Goal: Task Accomplishment & Management: Complete application form

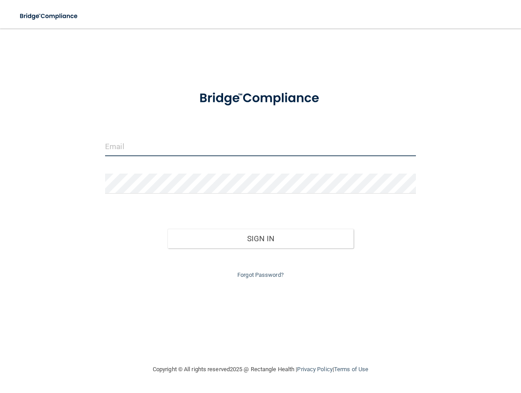
click at [149, 149] on input "email" at bounding box center [260, 146] width 311 height 20
type input "[EMAIL_ADDRESS][DOMAIN_NAME]"
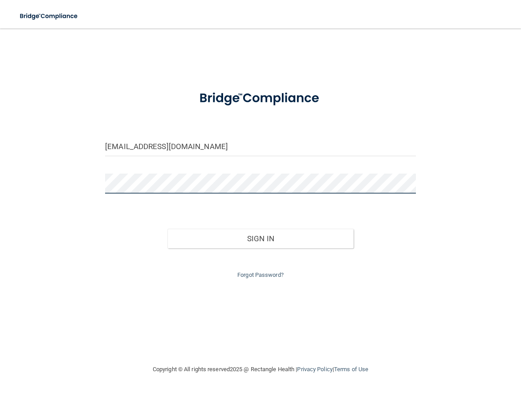
click at [167, 229] on button "Sign In" at bounding box center [260, 239] width 186 height 20
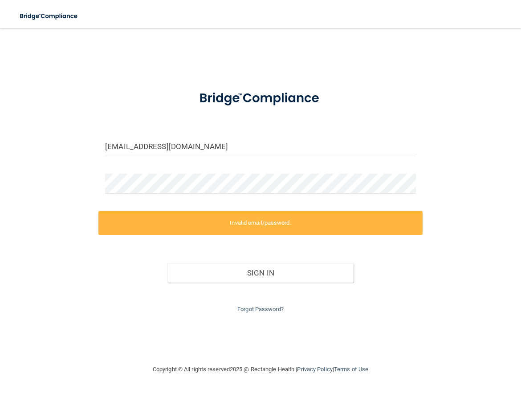
click at [381, 259] on div "Sign In" at bounding box center [260, 263] width 324 height 37
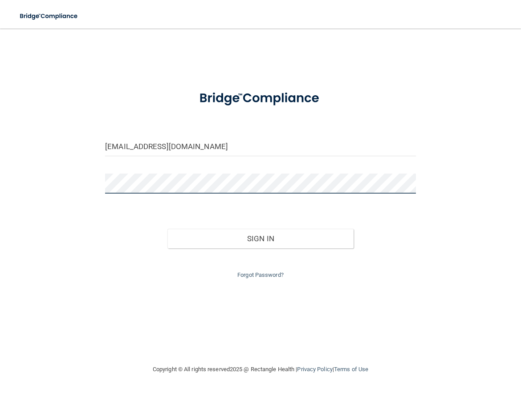
click at [167, 229] on button "Sign In" at bounding box center [260, 239] width 186 height 20
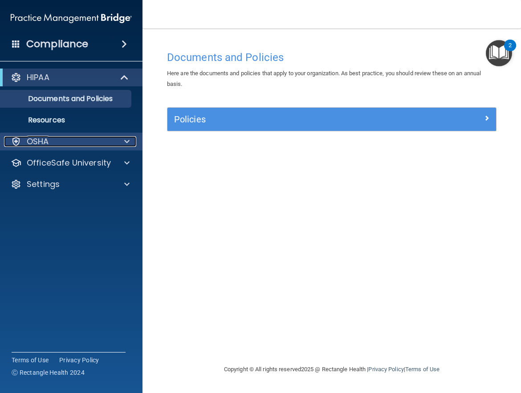
click at [127, 142] on span at bounding box center [126, 141] width 5 height 11
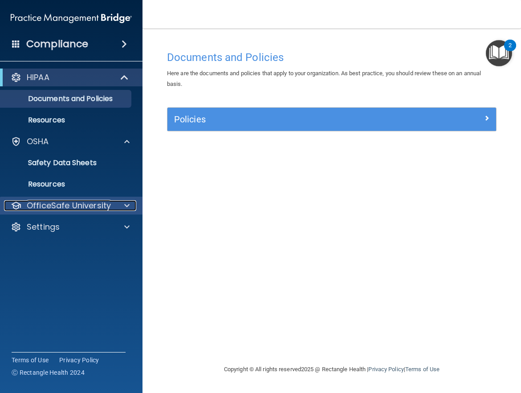
click at [127, 205] on span at bounding box center [126, 205] width 5 height 11
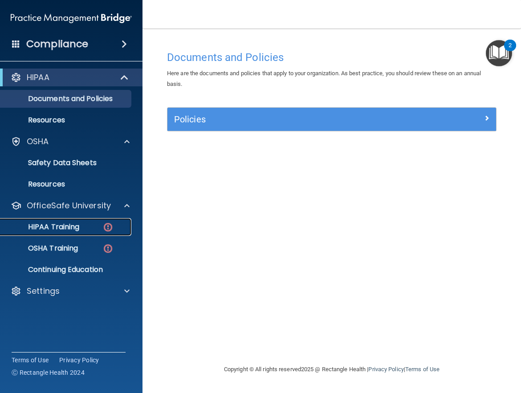
click at [114, 223] on div "HIPAA Training" at bounding box center [67, 227] width 122 height 9
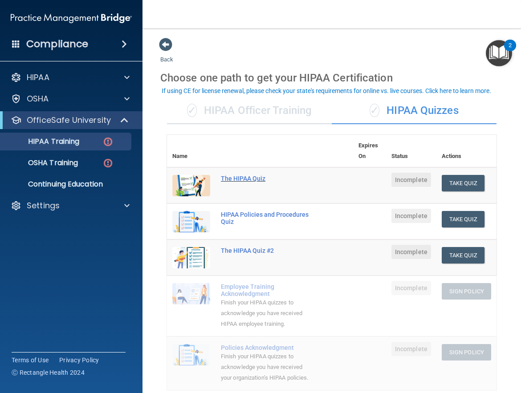
click at [258, 178] on div "The HIPAA Quiz" at bounding box center [265, 178] width 88 height 7
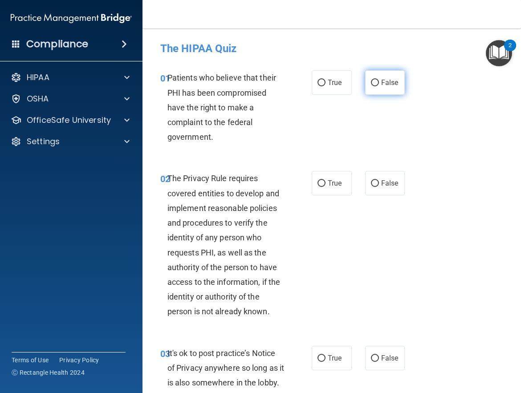
click at [371, 86] on input "False" at bounding box center [375, 83] width 8 height 7
radio input "true"
click at [319, 182] on input "True" at bounding box center [321, 183] width 8 height 7
radio input "true"
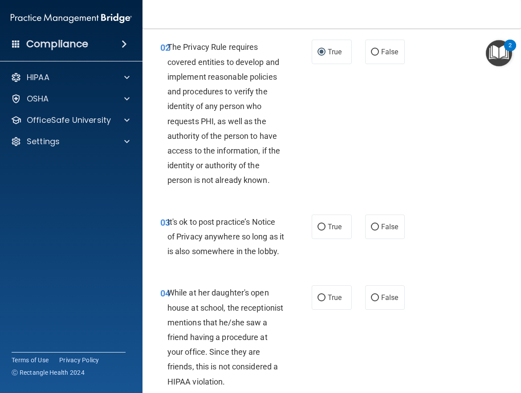
scroll to position [134, 0]
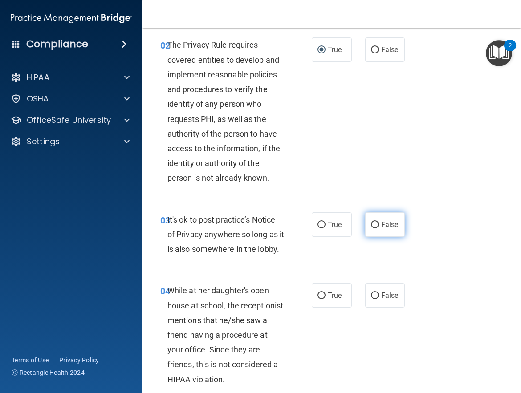
click at [372, 223] on input "False" at bounding box center [375, 225] width 8 height 7
radio input "true"
click at [317, 299] on input "True" at bounding box center [321, 295] width 8 height 7
radio input "true"
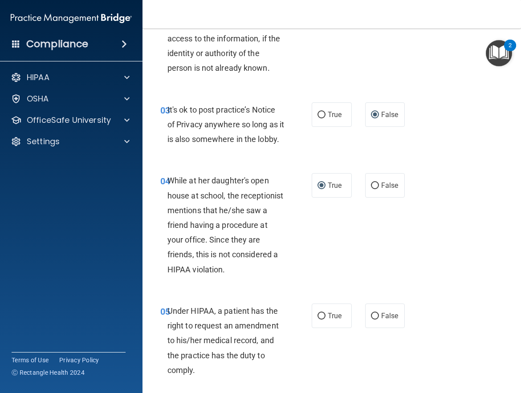
scroll to position [312, 0]
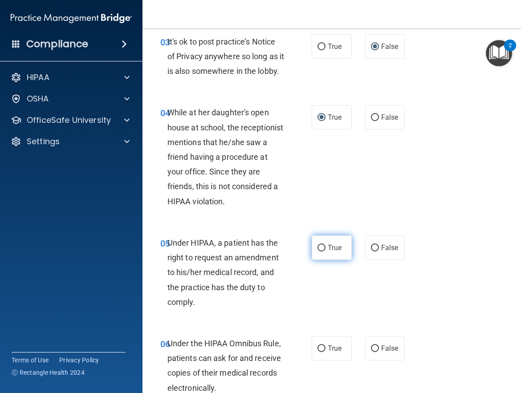
click at [319, 251] on input "True" at bounding box center [321, 248] width 8 height 7
radio input "true"
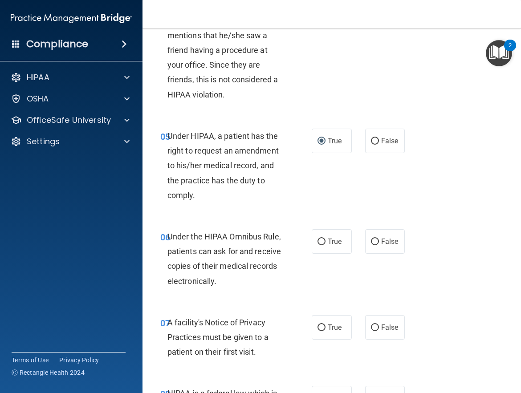
scroll to position [445, 0]
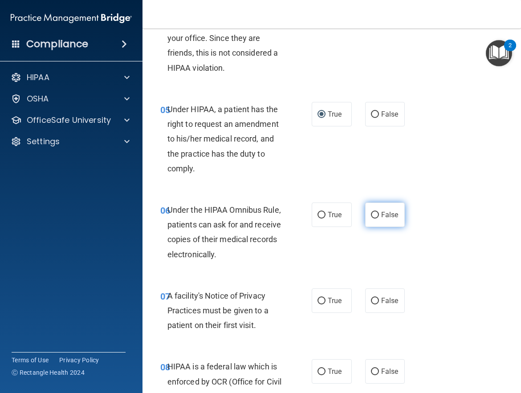
click at [371, 219] on input "False" at bounding box center [375, 215] width 8 height 7
radio input "true"
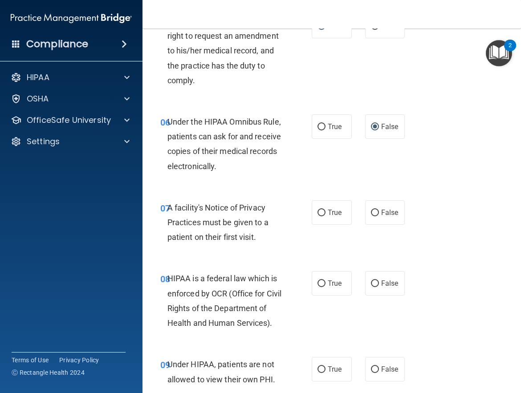
scroll to position [534, 0]
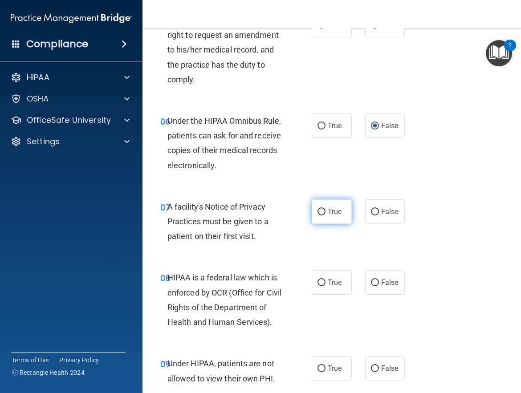
click at [318, 215] on input "True" at bounding box center [321, 212] width 8 height 7
radio input "true"
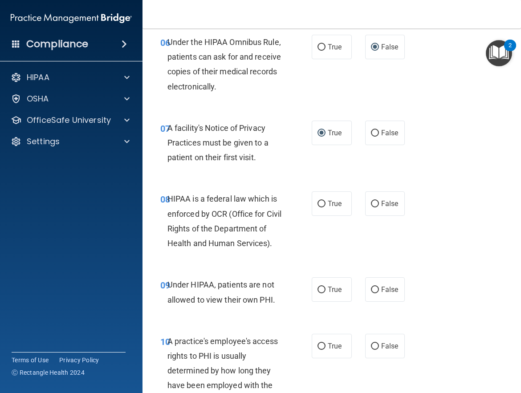
scroll to position [623, 0]
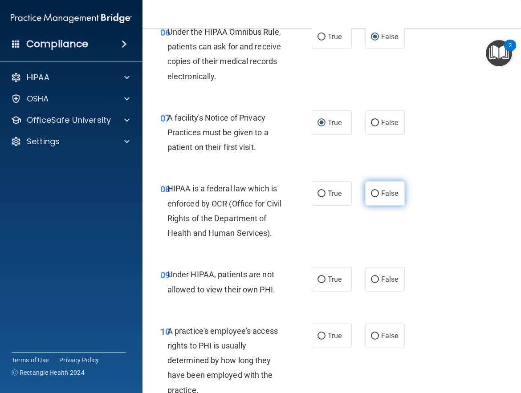
click at [372, 197] on input "False" at bounding box center [375, 193] width 8 height 7
radio input "true"
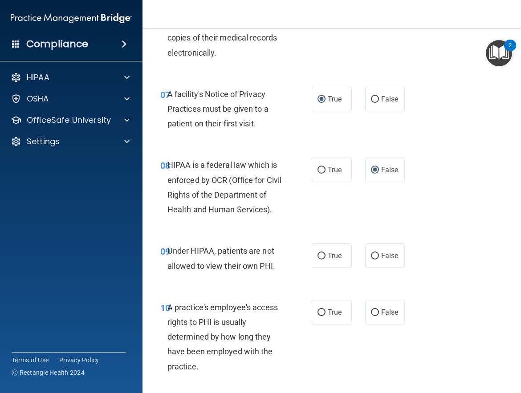
scroll to position [668, 0]
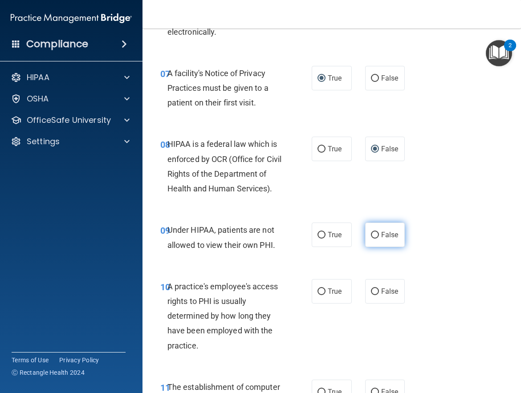
click at [374, 239] on input "False" at bounding box center [375, 235] width 8 height 7
radio input "true"
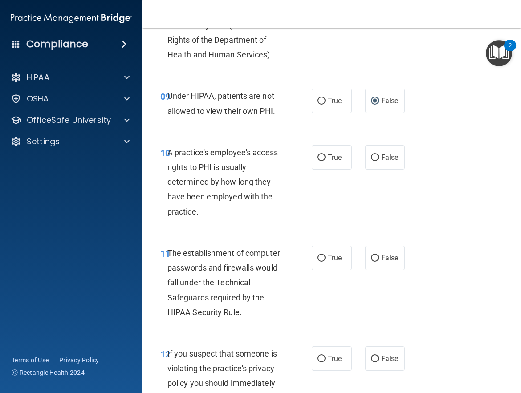
scroll to position [846, 0]
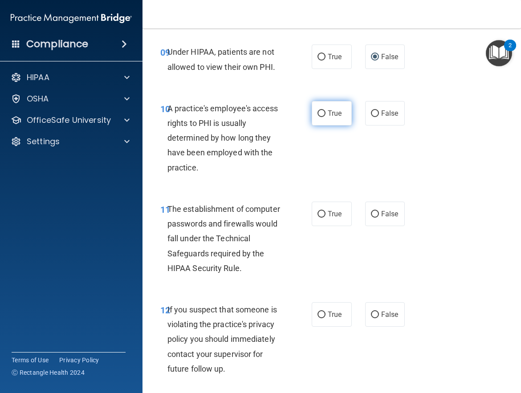
click at [320, 117] on input "True" at bounding box center [321, 113] width 8 height 7
radio input "true"
click at [373, 218] on input "False" at bounding box center [375, 214] width 8 height 7
radio input "true"
click at [371, 318] on input "False" at bounding box center [375, 315] width 8 height 7
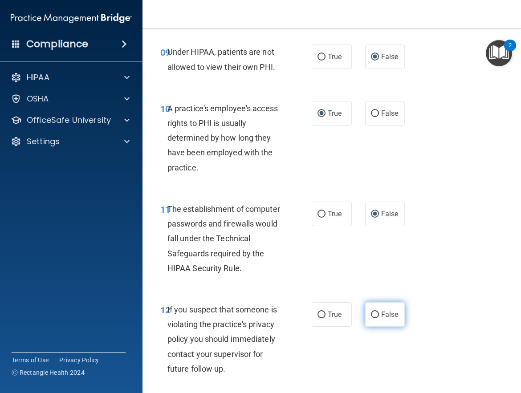
radio input "true"
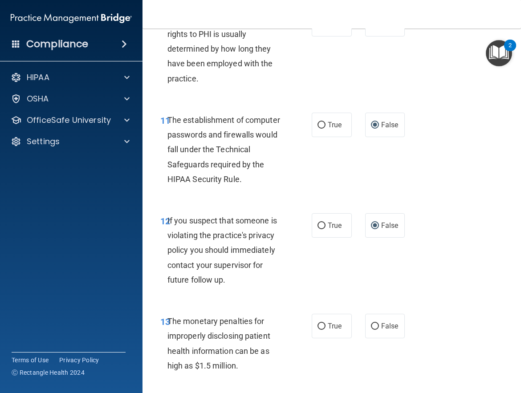
scroll to position [979, 0]
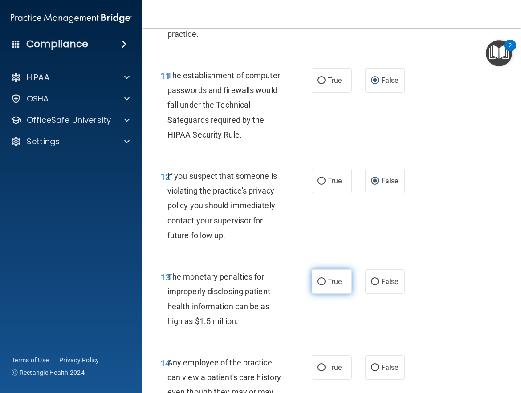
click at [319, 285] on input "True" at bounding box center [321, 282] width 8 height 7
radio input "true"
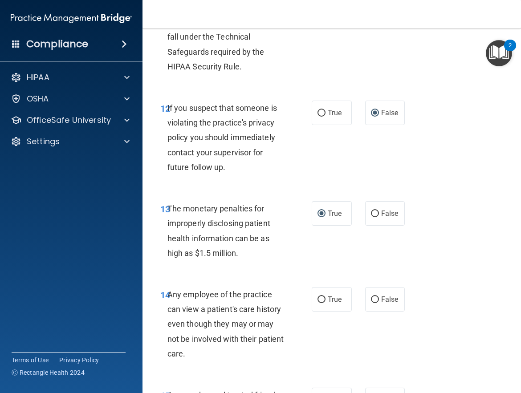
scroll to position [1068, 0]
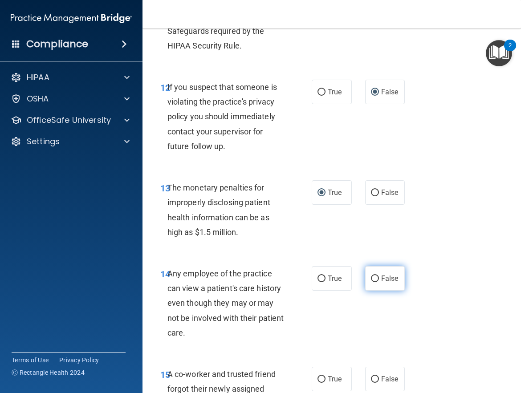
click at [373, 282] on input "False" at bounding box center [375, 279] width 8 height 7
radio input "true"
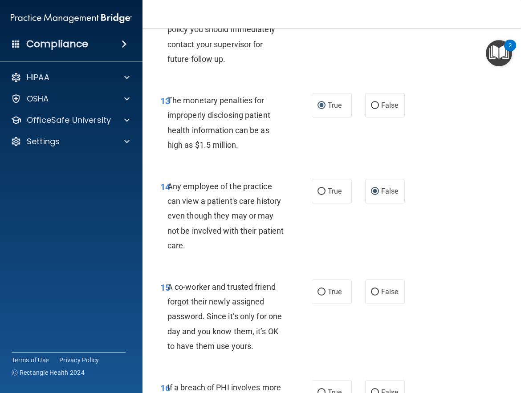
scroll to position [1157, 0]
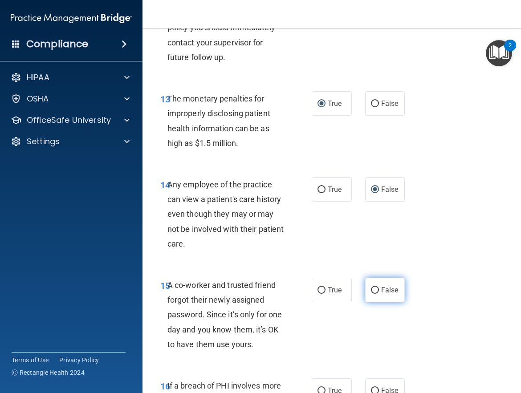
click at [372, 294] on input "False" at bounding box center [375, 290] width 8 height 7
radio input "true"
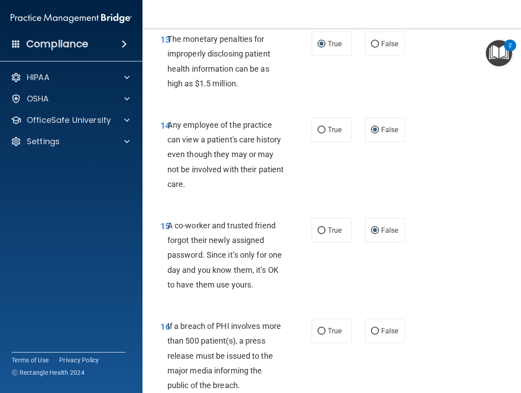
scroll to position [1291, 0]
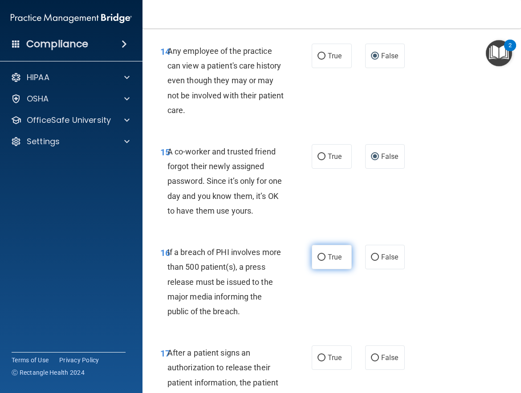
click at [319, 261] on input "True" at bounding box center [321, 257] width 8 height 7
radio input "true"
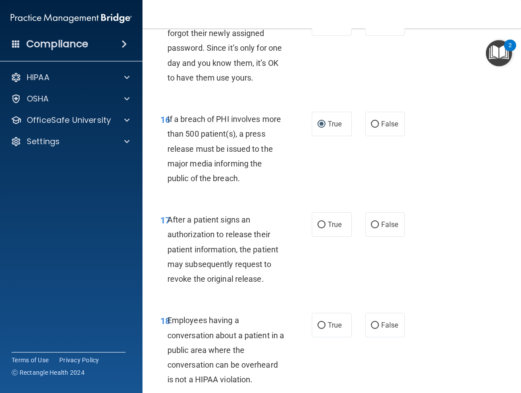
scroll to position [1424, 0]
click at [373, 228] on input "False" at bounding box center [375, 224] width 8 height 7
radio input "true"
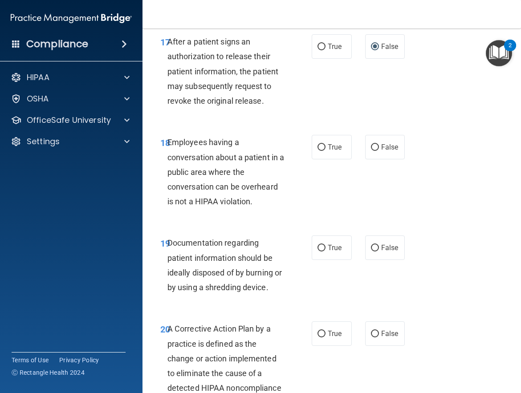
scroll to position [1602, 0]
click at [372, 150] on input "False" at bounding box center [375, 147] width 8 height 7
radio input "true"
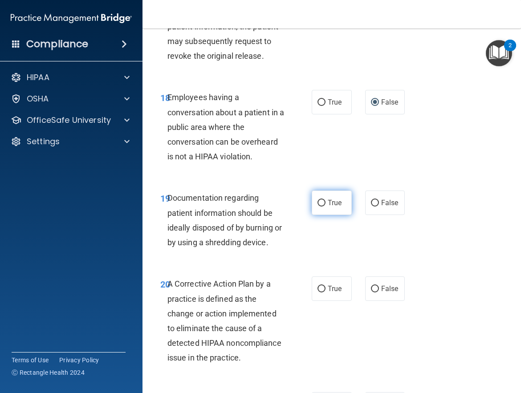
click at [318, 207] on input "True" at bounding box center [321, 203] width 8 height 7
radio input "true"
click at [373, 292] on input "False" at bounding box center [375, 289] width 8 height 7
radio input "true"
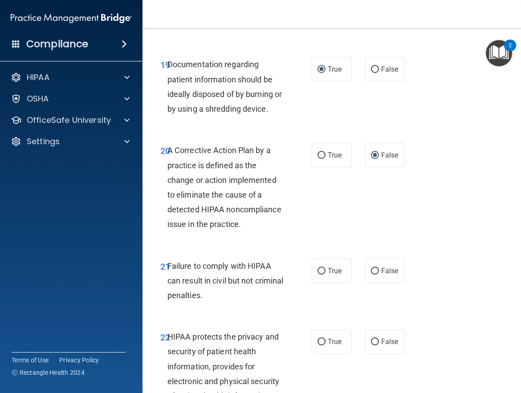
scroll to position [1825, 0]
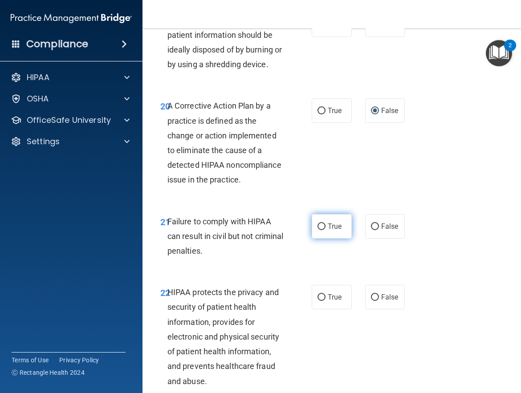
click at [321, 230] on input "True" at bounding box center [321, 226] width 8 height 7
radio input "true"
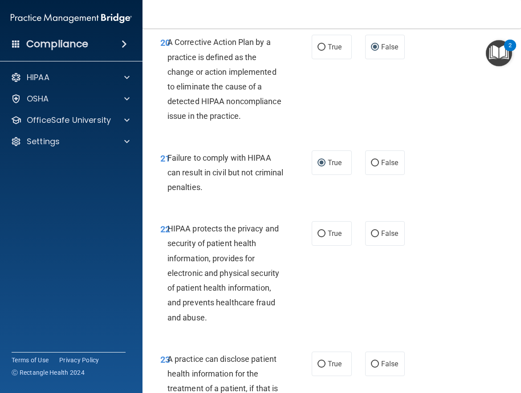
scroll to position [1914, 0]
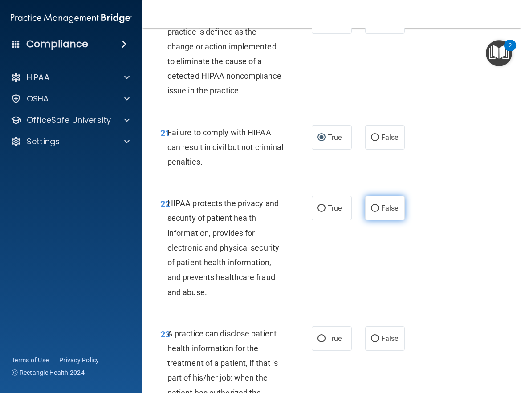
click at [372, 220] on label "False" at bounding box center [385, 208] width 40 height 24
click at [372, 212] on input "False" at bounding box center [375, 208] width 8 height 7
radio input "true"
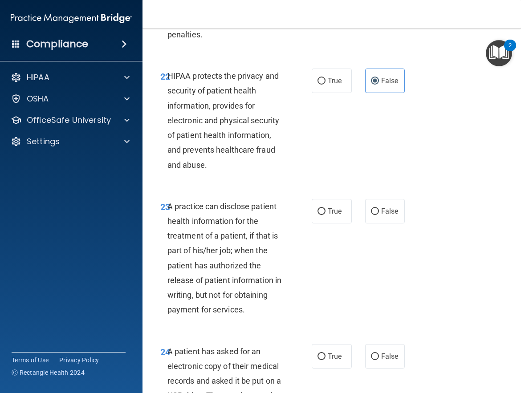
scroll to position [2047, 0]
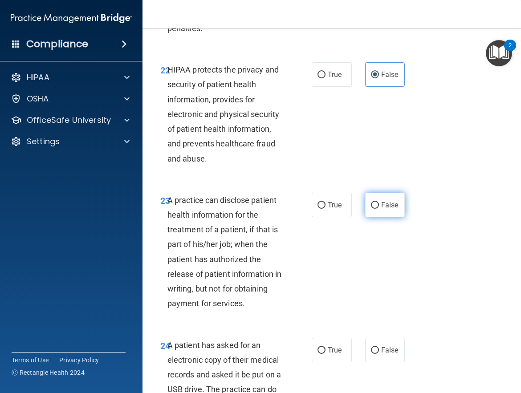
click at [371, 209] on input "False" at bounding box center [375, 205] width 8 height 7
radio input "true"
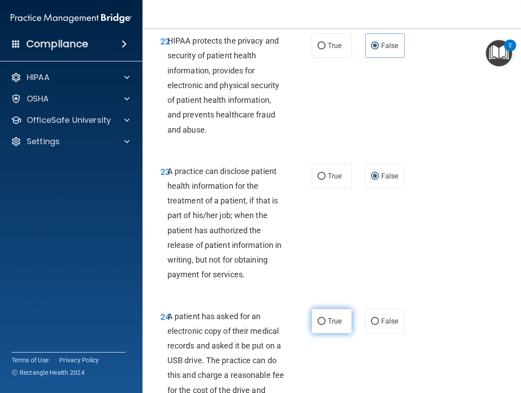
scroll to position [2092, 0]
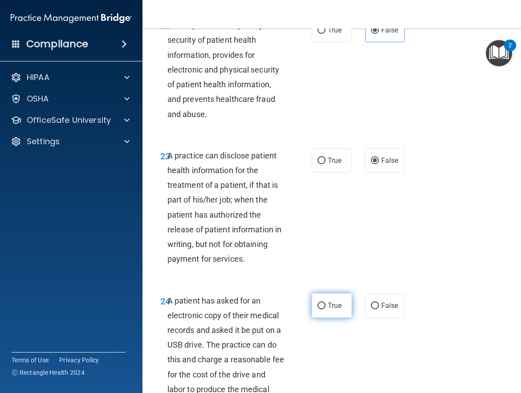
click at [317, 309] on input "True" at bounding box center [321, 306] width 8 height 7
radio input "true"
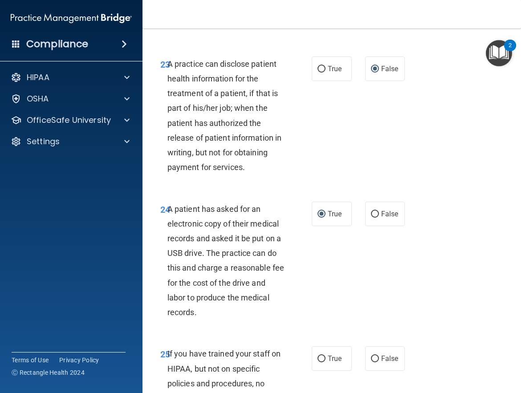
scroll to position [2225, 0]
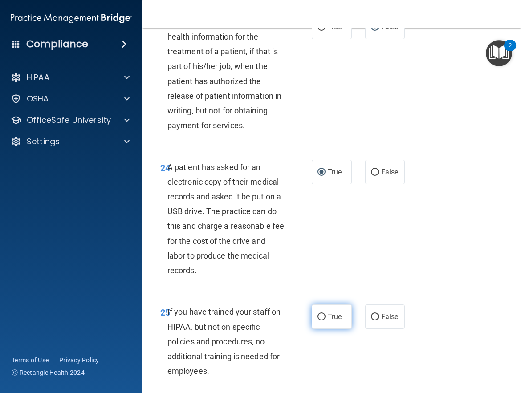
click at [317, 320] on input "True" at bounding box center [321, 317] width 8 height 7
radio input "true"
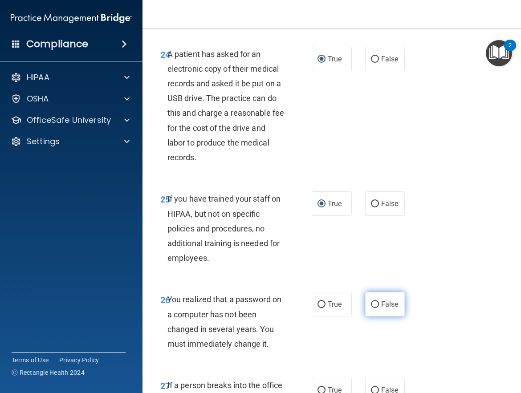
scroll to position [2359, 0]
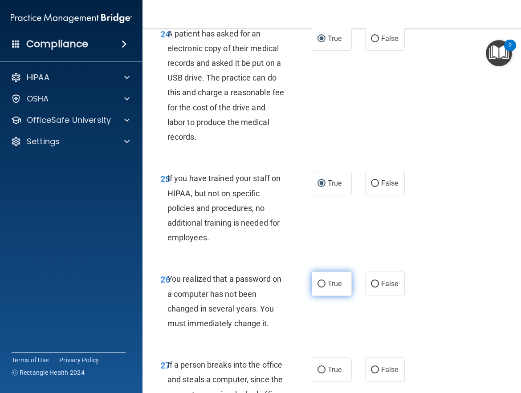
click at [317, 288] on input "True" at bounding box center [321, 284] width 8 height 7
radio input "true"
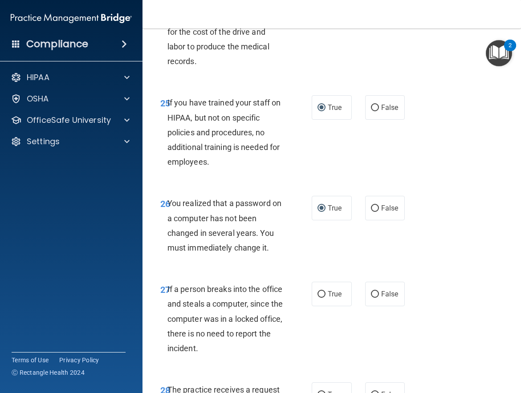
scroll to position [2492, 0]
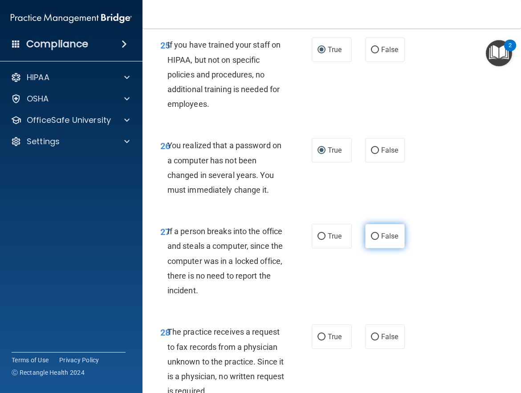
click at [371, 240] on input "False" at bounding box center [375, 236] width 8 height 7
radio input "true"
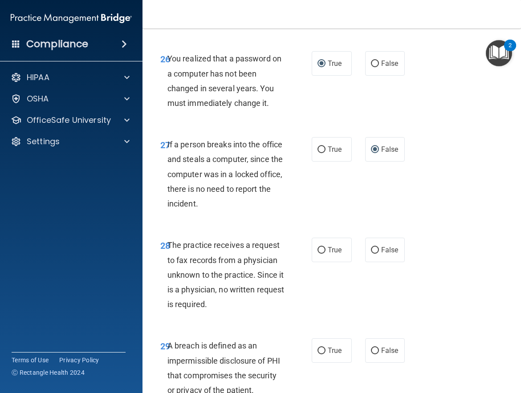
scroll to position [2581, 0]
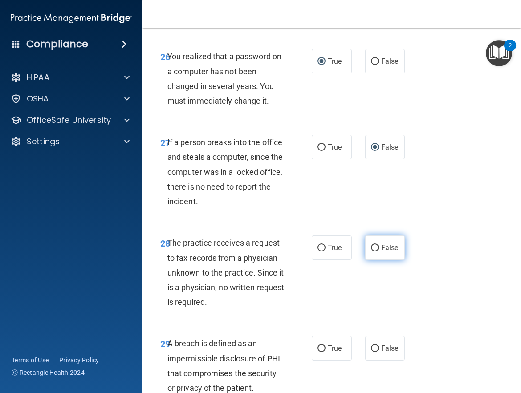
click at [373, 251] on input "False" at bounding box center [375, 248] width 8 height 7
radio input "true"
click at [319, 352] on input "True" at bounding box center [321, 348] width 8 height 7
radio input "true"
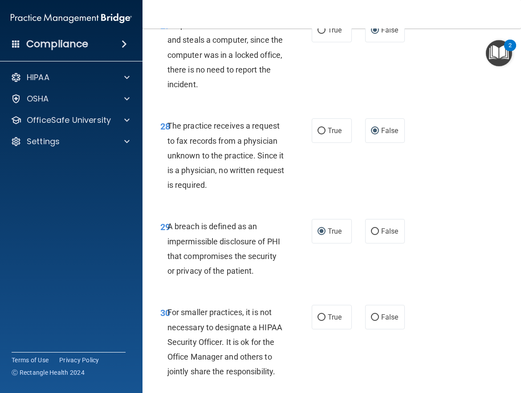
scroll to position [2715, 0]
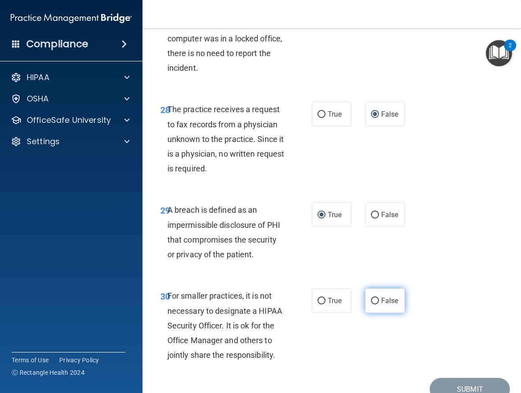
click at [372, 304] on input "False" at bounding box center [375, 301] width 8 height 7
radio input "true"
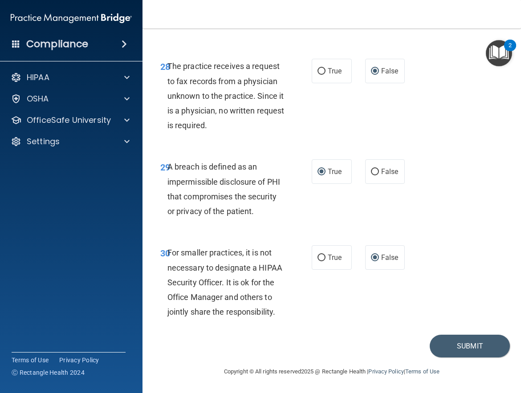
scroll to position [2803, 0]
click at [450, 348] on button "Submit" at bounding box center [469, 346] width 80 height 23
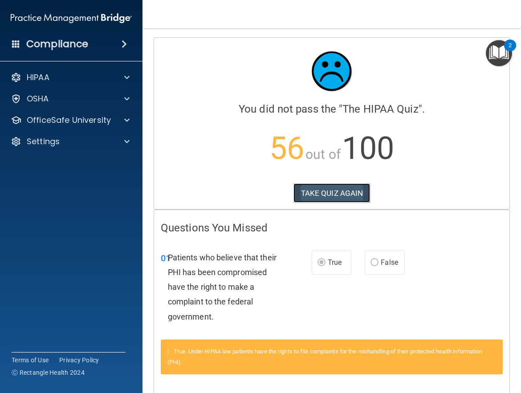
click at [343, 194] on button "TAKE QUIZ AGAIN" at bounding box center [331, 193] width 77 height 20
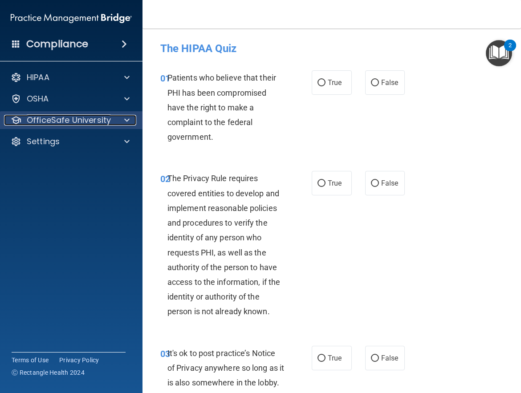
click at [128, 121] on span at bounding box center [126, 120] width 5 height 11
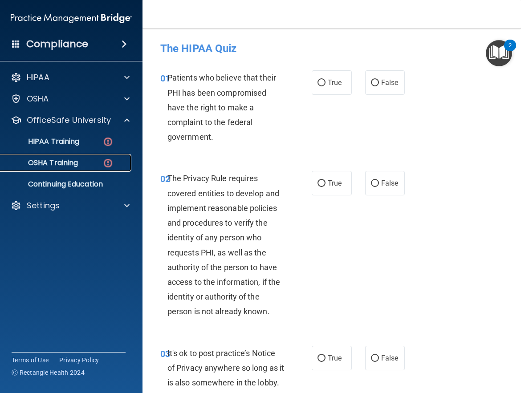
click at [107, 162] on img at bounding box center [107, 163] width 11 height 11
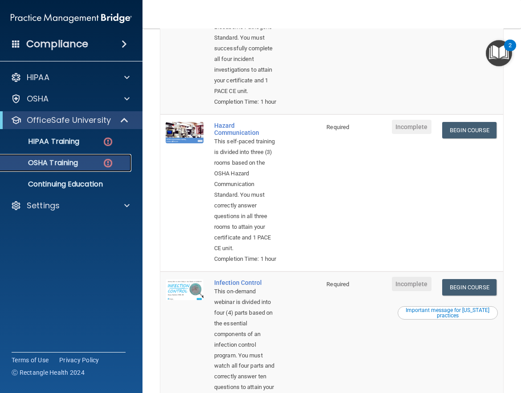
scroll to position [134, 0]
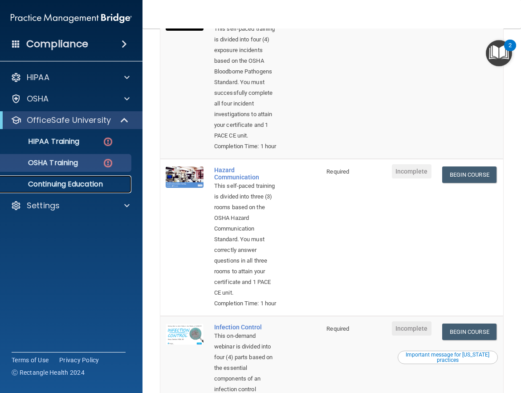
click at [98, 178] on link "Continuing Education" at bounding box center [61, 184] width 140 height 18
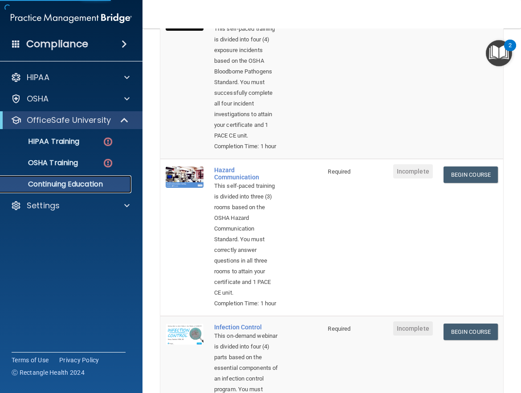
scroll to position [60, 0]
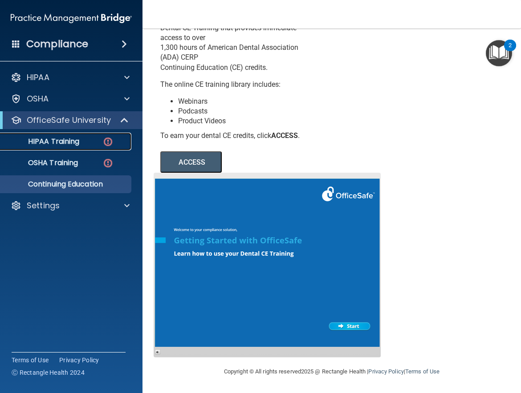
click at [92, 141] on div "HIPAA Training" at bounding box center [67, 141] width 122 height 9
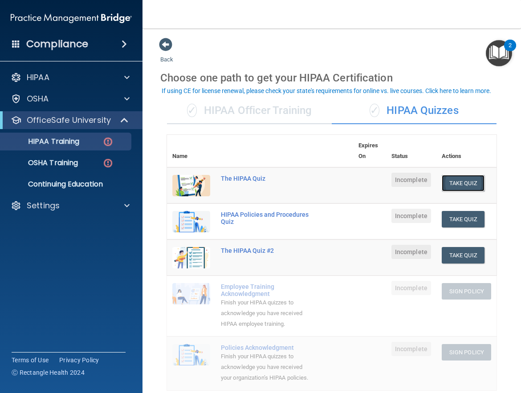
click at [455, 184] on button "Take Quiz" at bounding box center [463, 183] width 43 height 16
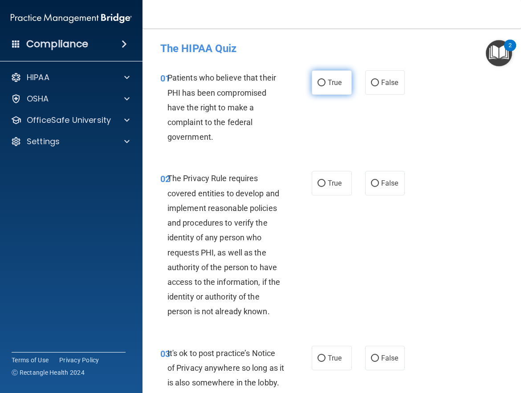
click at [318, 81] on input "True" at bounding box center [321, 83] width 8 height 7
radio input "true"
click at [319, 184] on input "True" at bounding box center [321, 183] width 8 height 7
radio input "true"
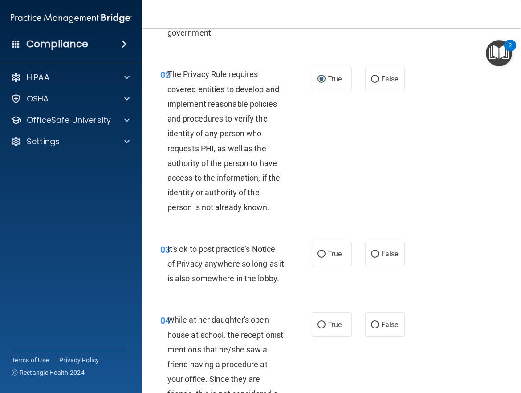
scroll to position [134, 0]
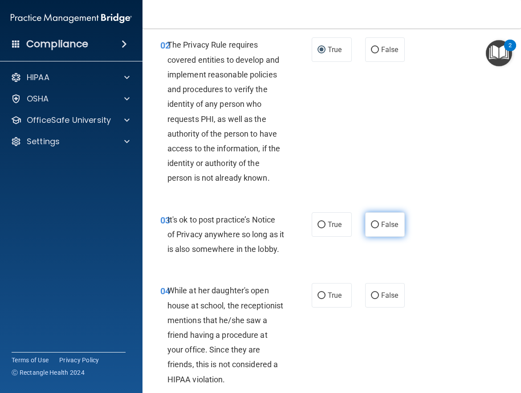
click at [374, 226] on input "False" at bounding box center [375, 225] width 8 height 7
radio input "true"
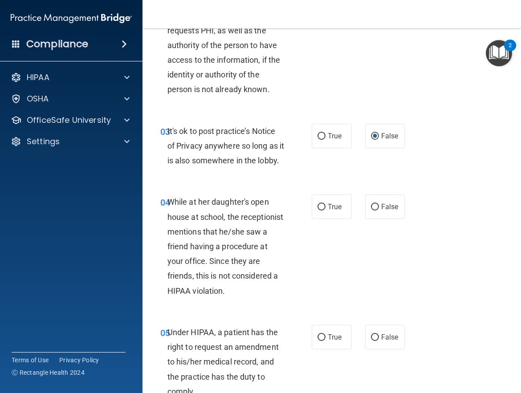
scroll to position [223, 0]
click at [371, 210] on input "False" at bounding box center [375, 206] width 8 height 7
radio input "true"
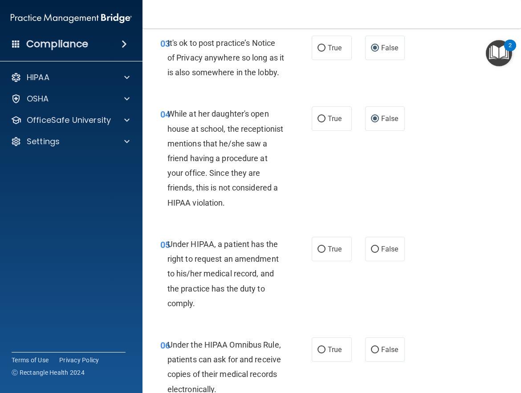
scroll to position [312, 0]
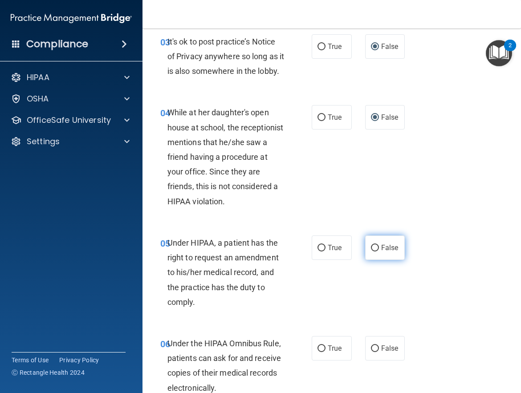
click at [371, 251] on input "False" at bounding box center [375, 248] width 8 height 7
radio input "true"
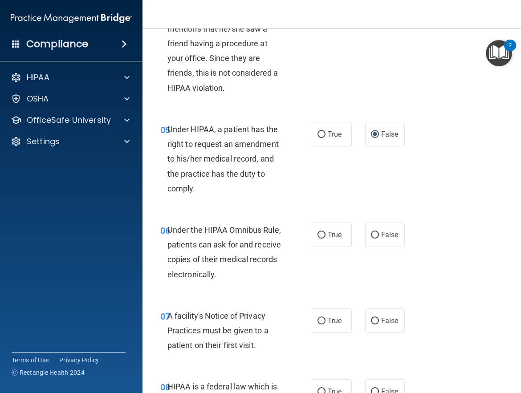
scroll to position [445, 0]
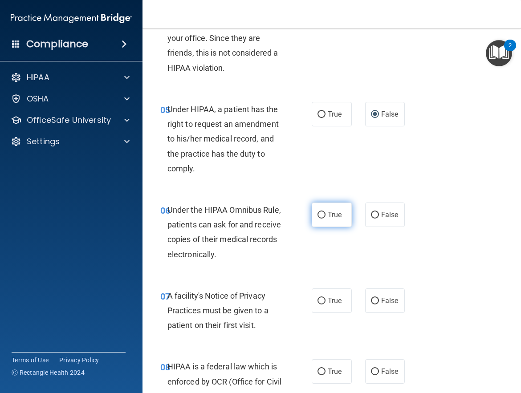
click at [318, 219] on input "True" at bounding box center [321, 215] width 8 height 7
radio input "true"
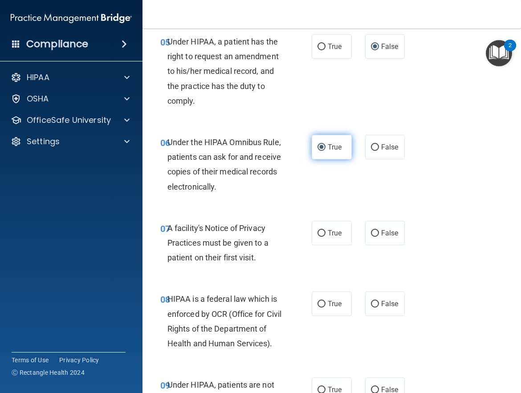
scroll to position [534, 0]
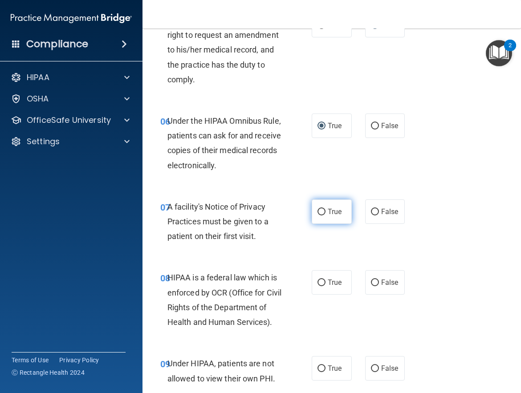
click at [321, 215] on input "True" at bounding box center [321, 212] width 8 height 7
radio input "true"
click at [318, 286] on input "True" at bounding box center [321, 283] width 8 height 7
radio input "true"
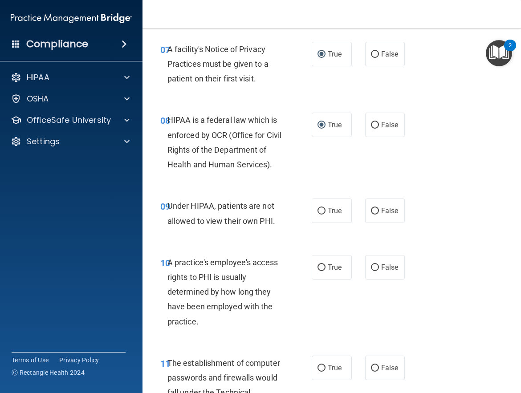
scroll to position [712, 0]
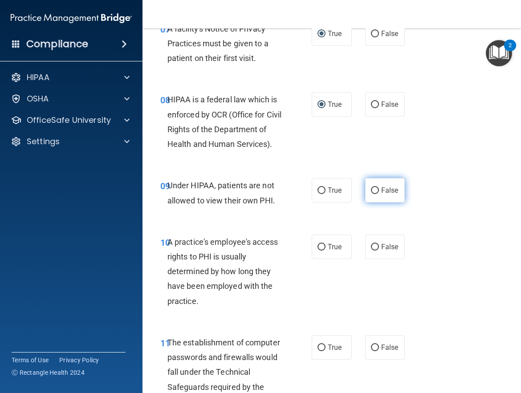
click at [371, 194] on input "False" at bounding box center [375, 190] width 8 height 7
radio input "true"
click at [371, 251] on input "False" at bounding box center [375, 247] width 8 height 7
radio input "true"
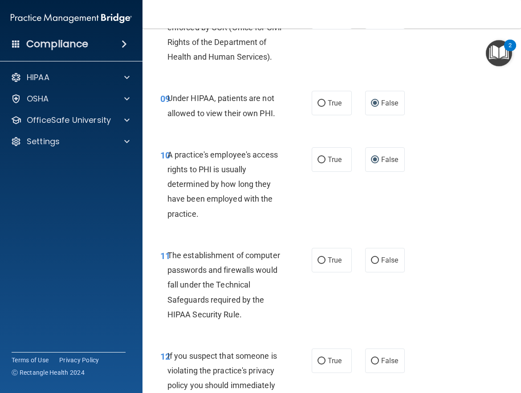
scroll to position [846, 0]
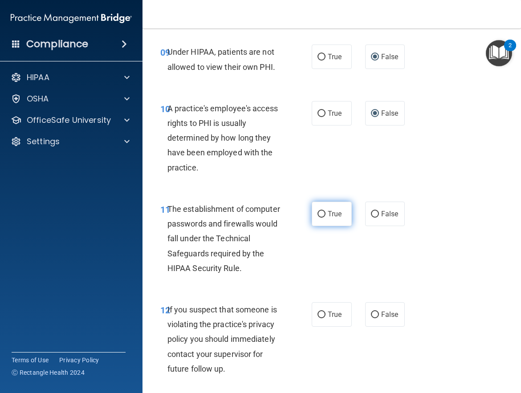
click at [319, 218] on input "True" at bounding box center [321, 214] width 8 height 7
radio input "true"
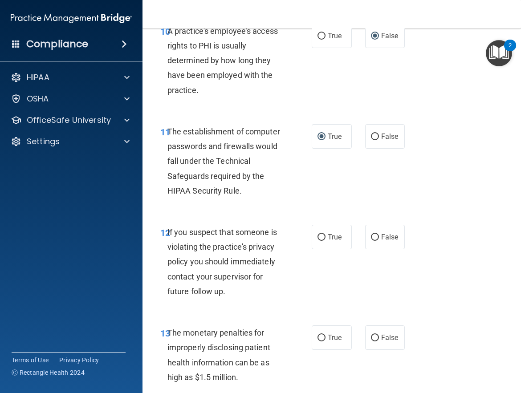
scroll to position [935, 0]
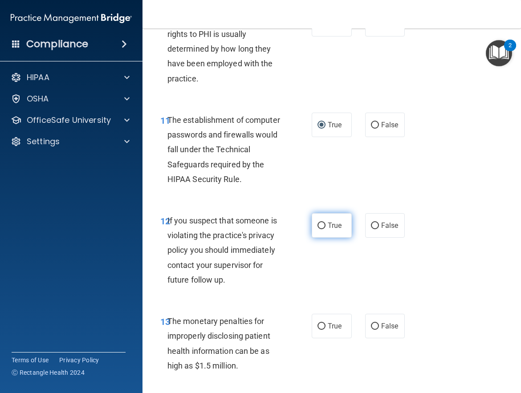
click at [320, 229] on input "True" at bounding box center [321, 226] width 8 height 7
radio input "true"
click at [318, 330] on input "True" at bounding box center [321, 326] width 8 height 7
radio input "true"
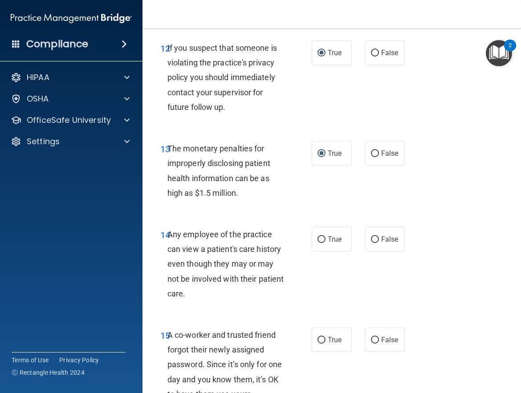
scroll to position [1113, 0]
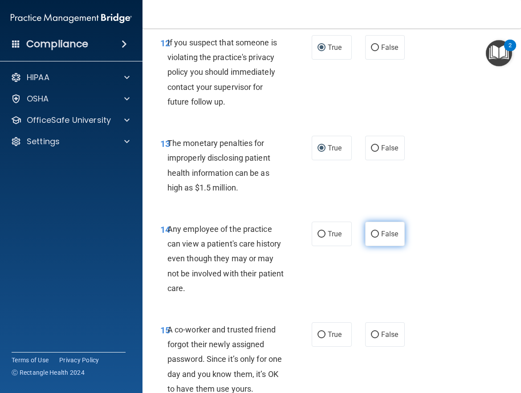
click at [371, 238] on input "False" at bounding box center [375, 234] width 8 height 7
radio input "true"
click at [371, 338] on input "False" at bounding box center [375, 335] width 8 height 7
radio input "true"
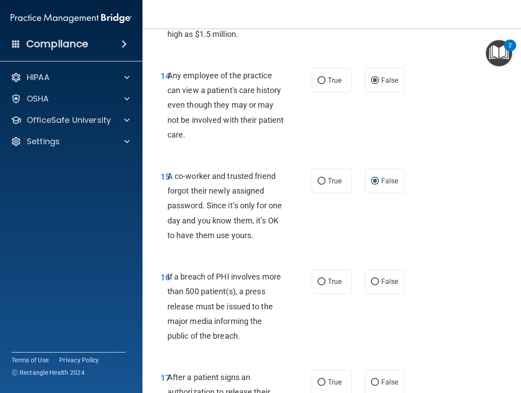
scroll to position [1291, 0]
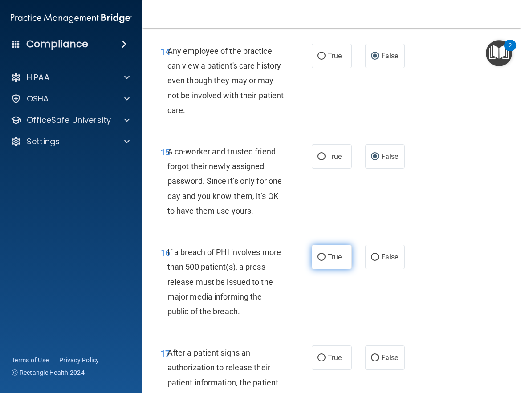
click at [318, 261] on input "True" at bounding box center [321, 257] width 8 height 7
radio input "true"
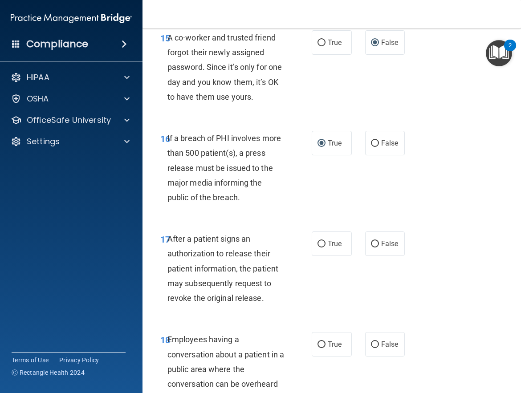
scroll to position [1424, 0]
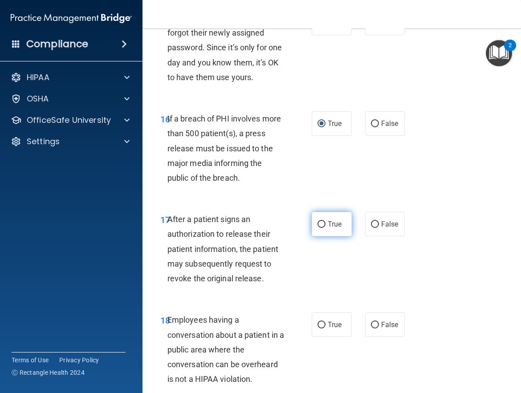
click at [318, 228] on input "True" at bounding box center [321, 224] width 8 height 7
radio input "true"
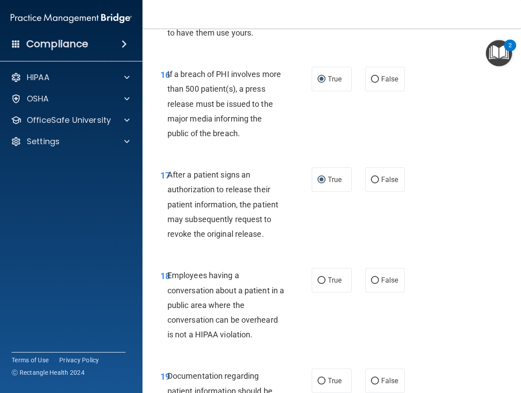
scroll to position [1513, 0]
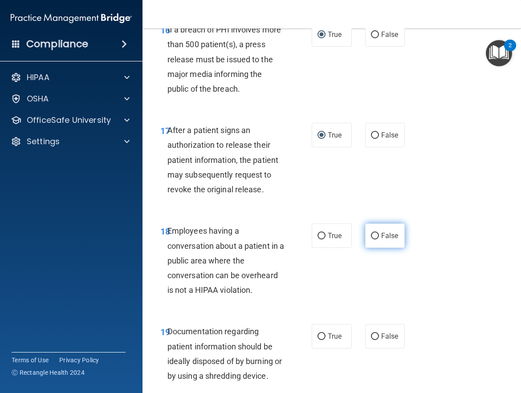
click at [371, 239] on input "False" at bounding box center [375, 236] width 8 height 7
radio input "true"
click at [317, 340] on input "True" at bounding box center [321, 336] width 8 height 7
radio input "true"
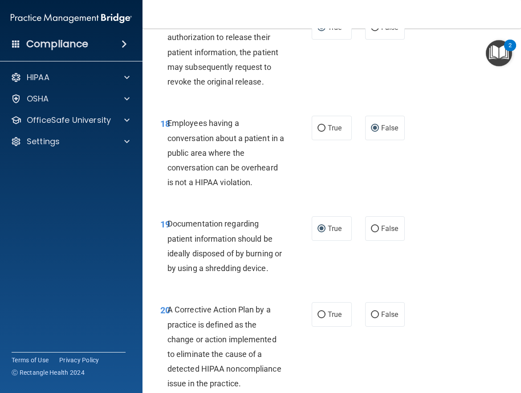
scroll to position [1647, 0]
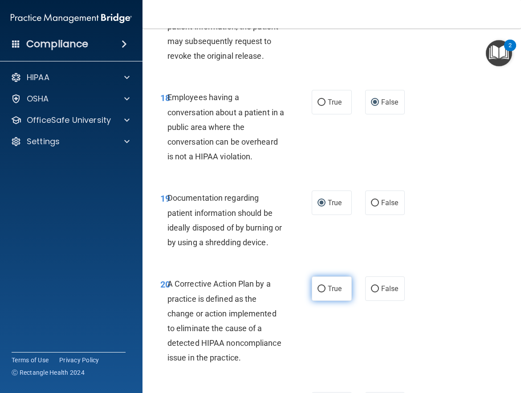
click at [320, 292] on input "True" at bounding box center [321, 289] width 8 height 7
radio input "true"
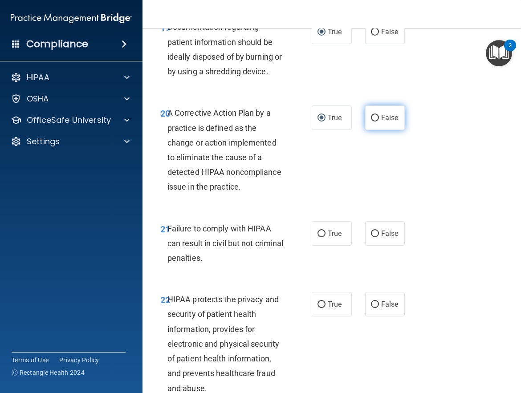
scroll to position [1825, 0]
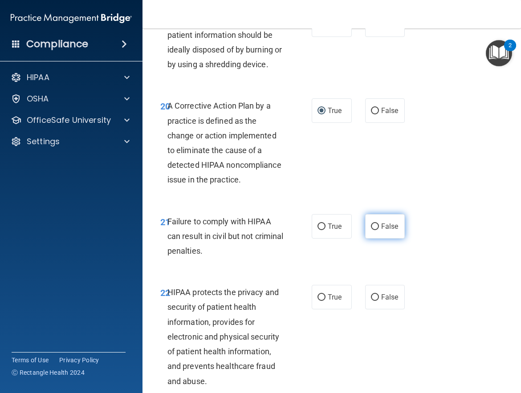
click at [372, 230] on input "False" at bounding box center [375, 226] width 8 height 7
radio input "true"
click at [321, 301] on input "True" at bounding box center [321, 297] width 8 height 7
radio input "true"
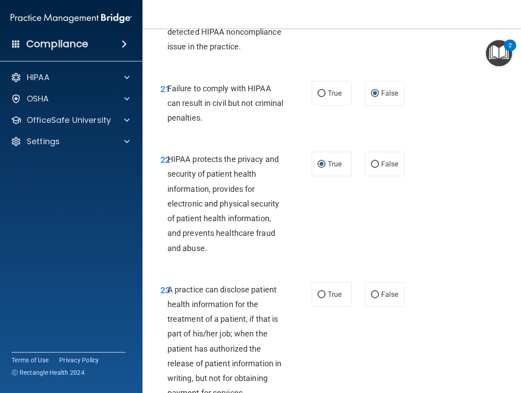
scroll to position [1958, 0]
click at [373, 298] on input "False" at bounding box center [375, 294] width 8 height 7
radio input "true"
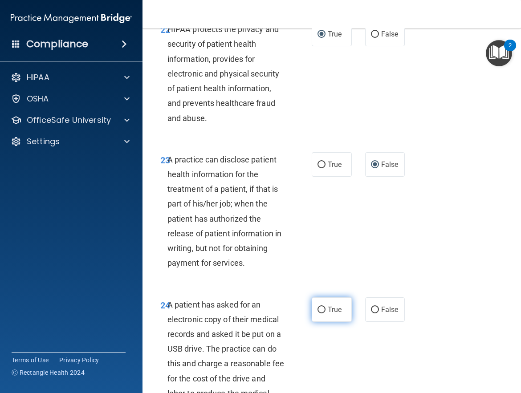
scroll to position [2092, 0]
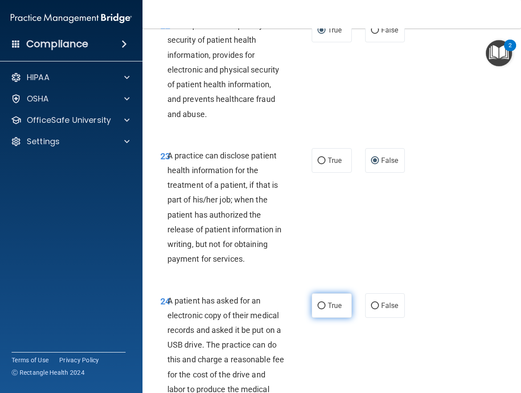
click at [320, 309] on input "True" at bounding box center [321, 306] width 8 height 7
radio input "true"
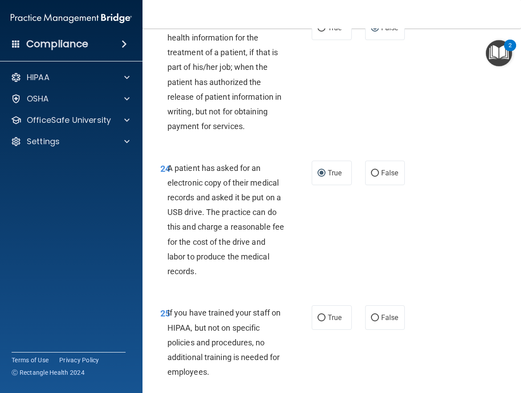
scroll to position [2225, 0]
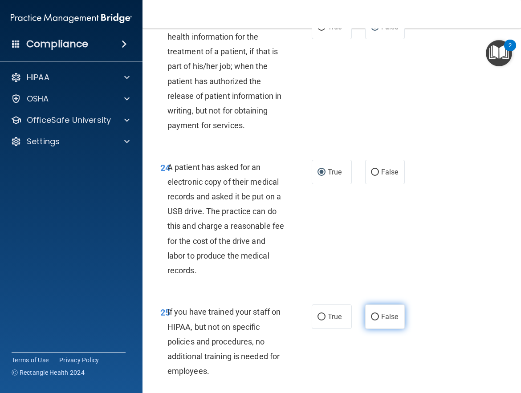
click at [371, 320] on input "False" at bounding box center [375, 317] width 8 height 7
radio input "true"
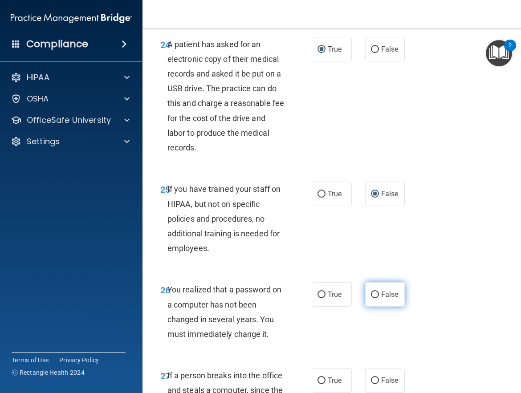
scroll to position [2359, 0]
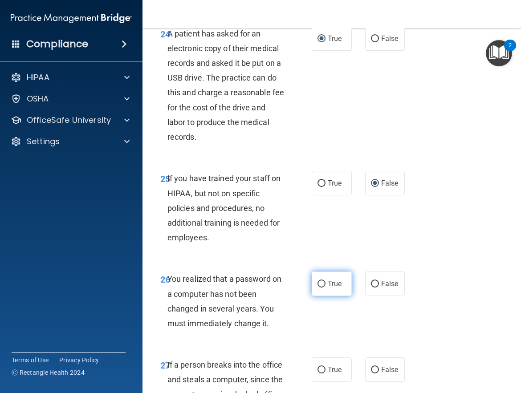
click at [317, 288] on input "True" at bounding box center [321, 284] width 8 height 7
radio input "true"
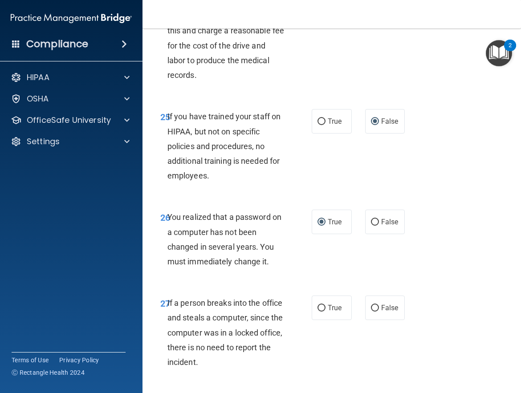
scroll to position [2492, 0]
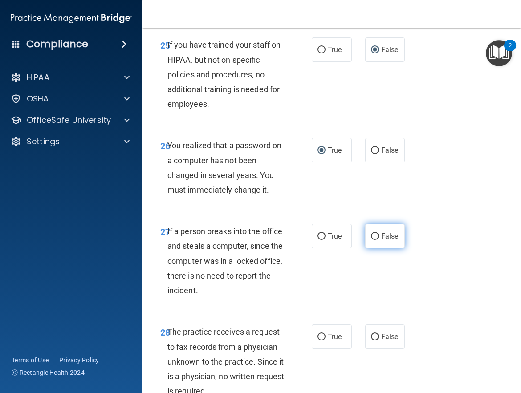
click at [371, 240] on input "False" at bounding box center [375, 236] width 8 height 7
radio input "true"
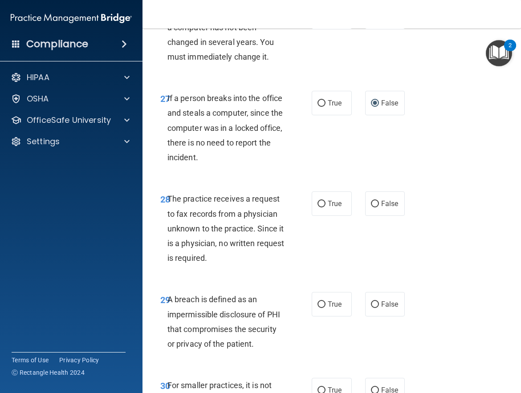
scroll to position [2626, 0]
click at [372, 308] on input "False" at bounding box center [375, 304] width 8 height 7
radio input "true"
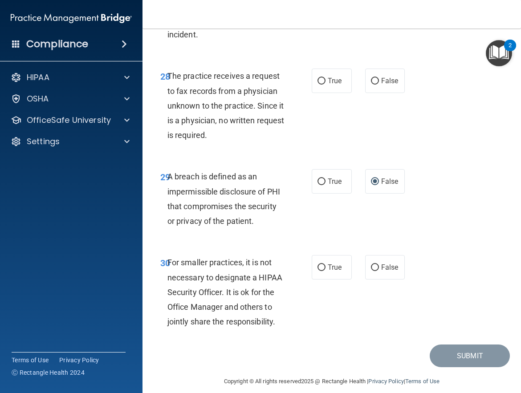
scroll to position [2759, 0]
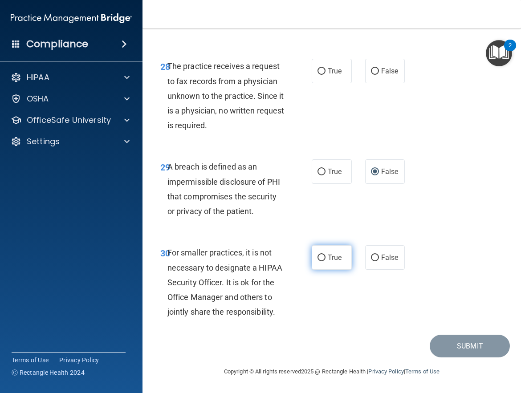
click at [320, 261] on input "True" at bounding box center [321, 258] width 8 height 7
radio input "true"
click at [373, 261] on input "False" at bounding box center [375, 258] width 8 height 7
radio input "true"
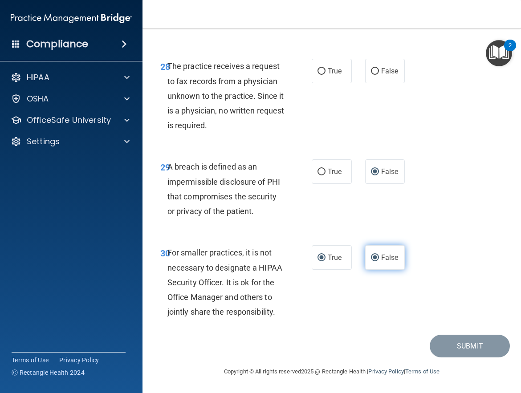
radio input "false"
click at [317, 175] on input "True" at bounding box center [321, 172] width 8 height 7
radio input "true"
radio input "false"
click at [371, 75] on input "False" at bounding box center [375, 71] width 8 height 7
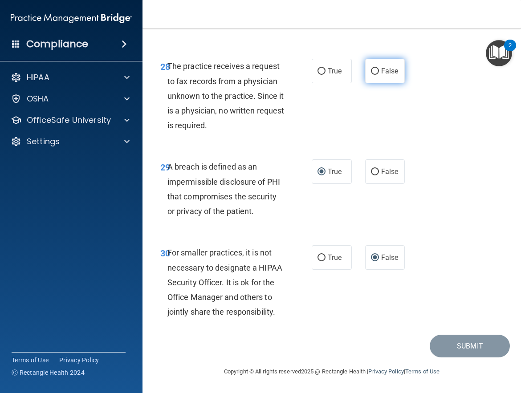
radio input "true"
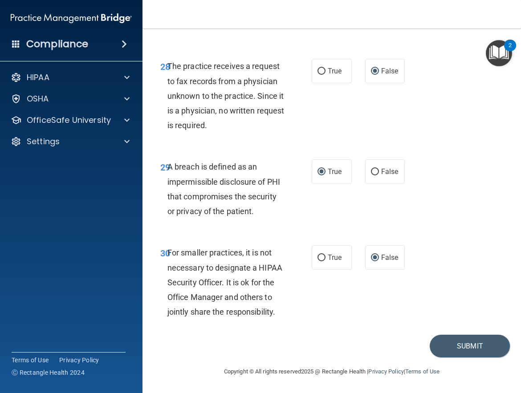
scroll to position [2803, 0]
click at [454, 344] on button "Submit" at bounding box center [469, 346] width 80 height 23
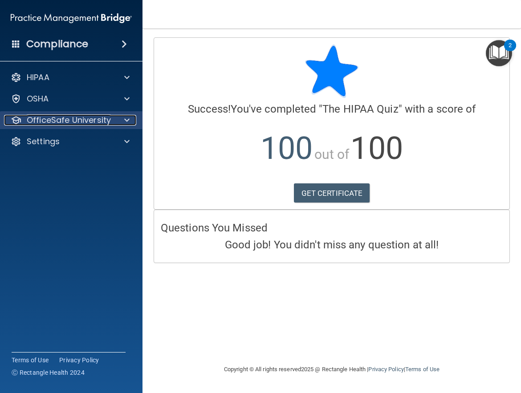
click at [124, 120] on span at bounding box center [126, 120] width 5 height 11
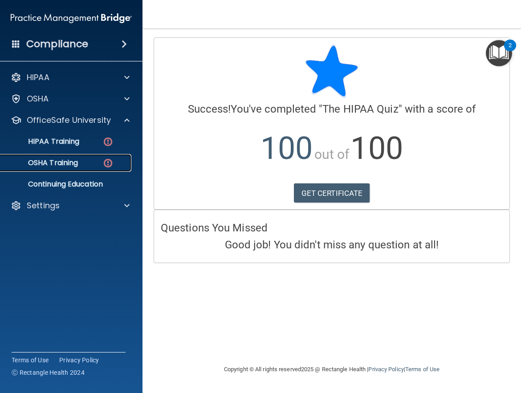
click at [99, 163] on div "OSHA Training" at bounding box center [67, 162] width 122 height 9
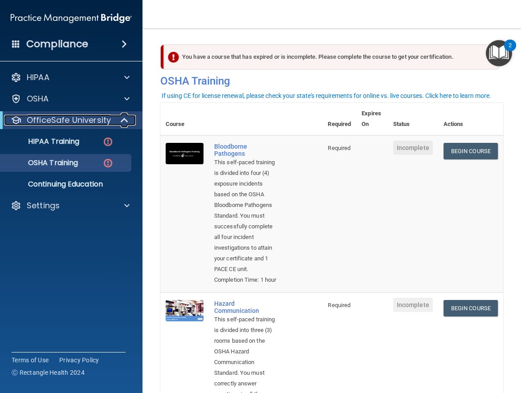
click at [122, 119] on span at bounding box center [126, 120] width 8 height 11
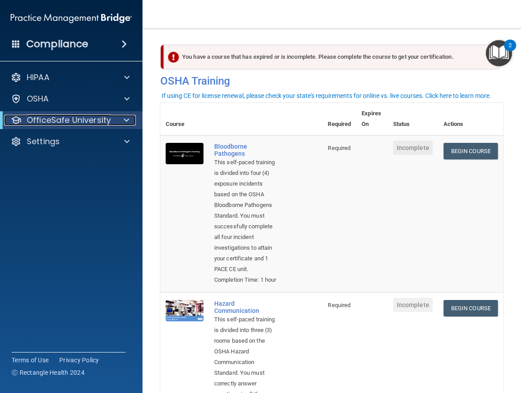
click at [126, 120] on span at bounding box center [126, 120] width 5 height 11
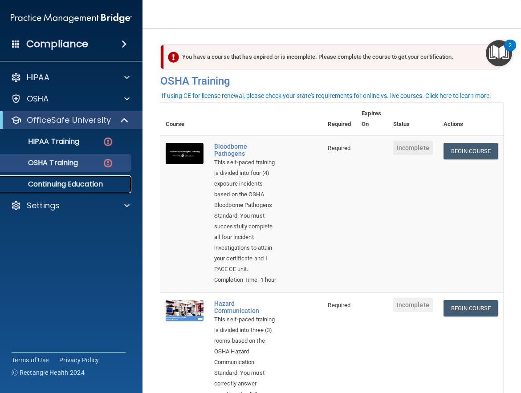
click at [97, 183] on p "Continuing Education" at bounding box center [67, 184] width 122 height 9
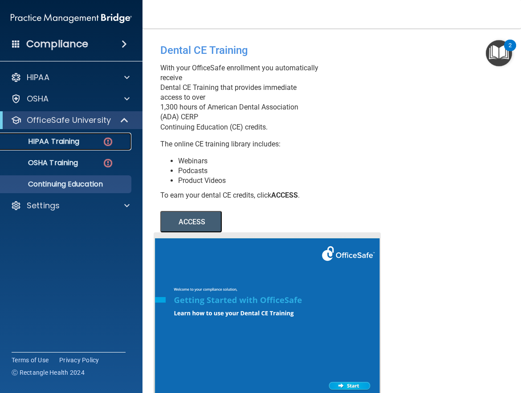
click at [79, 143] on p "HIPAA Training" at bounding box center [42, 141] width 73 height 9
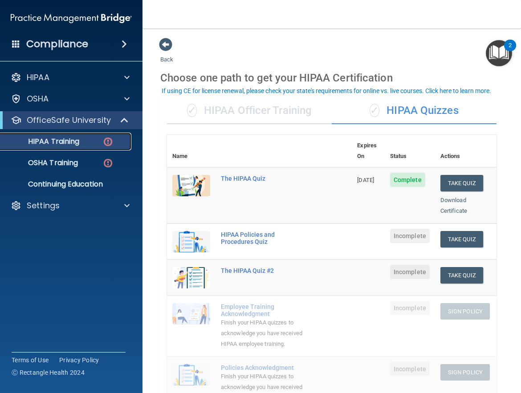
click at [109, 142] on img at bounding box center [107, 141] width 11 height 11
click at [444, 231] on button "Take Quiz" at bounding box center [461, 239] width 43 height 16
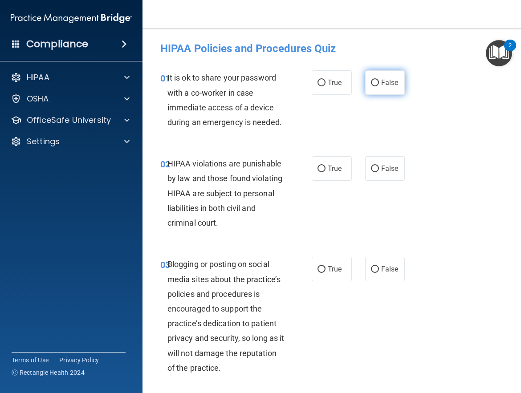
click at [371, 83] on input "False" at bounding box center [375, 83] width 8 height 7
radio input "true"
click at [320, 167] on input "True" at bounding box center [321, 169] width 8 height 7
radio input "true"
click at [373, 269] on input "False" at bounding box center [375, 269] width 8 height 7
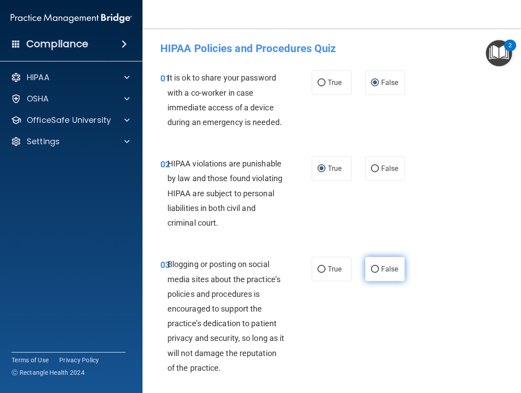
radio input "true"
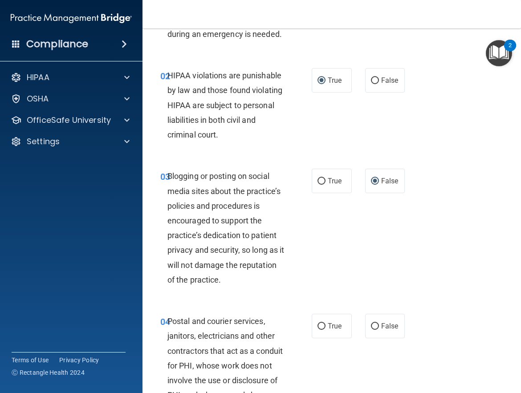
scroll to position [134, 0]
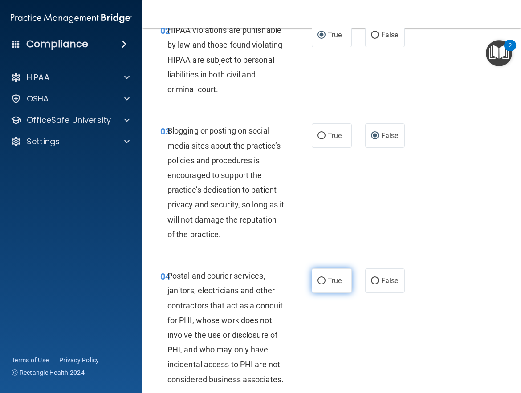
click at [317, 280] on input "True" at bounding box center [321, 281] width 8 height 7
radio input "true"
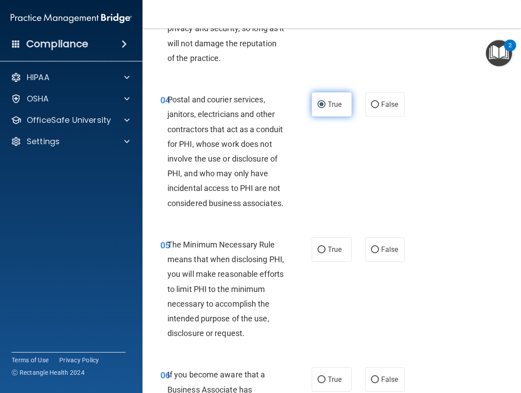
scroll to position [312, 0]
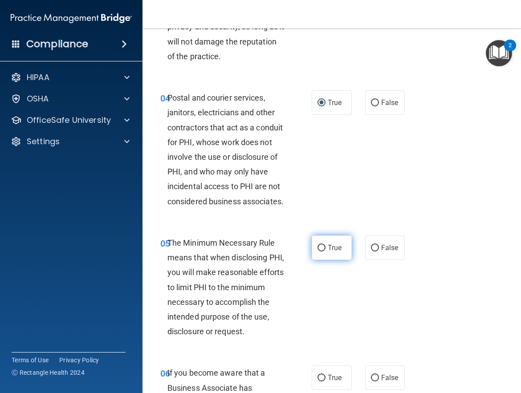
click at [319, 251] on input "True" at bounding box center [321, 248] width 8 height 7
radio input "true"
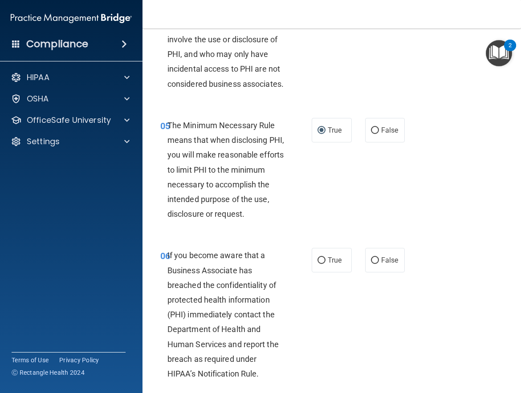
scroll to position [490, 0]
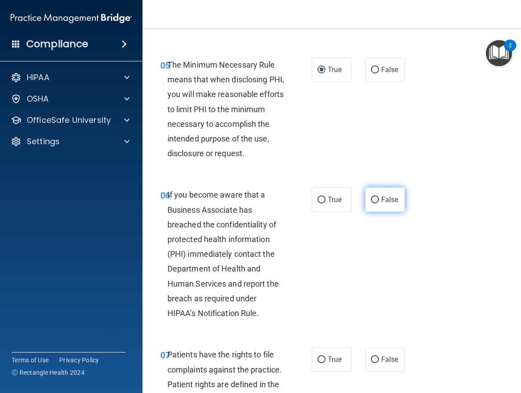
click at [371, 203] on input "False" at bounding box center [375, 200] width 8 height 7
radio input "true"
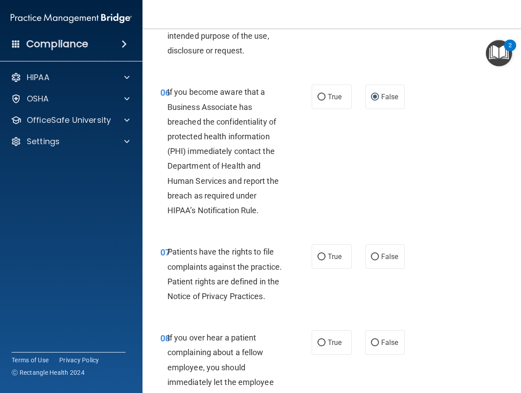
scroll to position [668, 0]
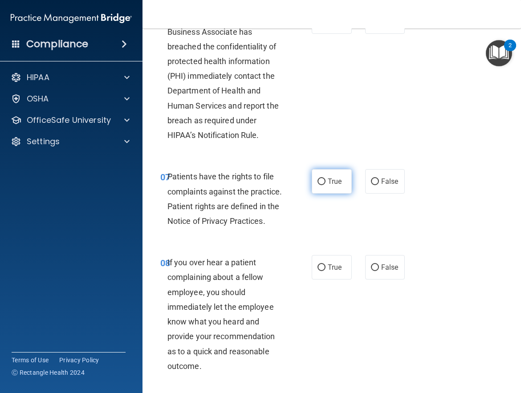
click at [319, 185] on input "True" at bounding box center [321, 181] width 8 height 7
radio input "true"
click at [371, 271] on input "False" at bounding box center [375, 267] width 8 height 7
radio input "true"
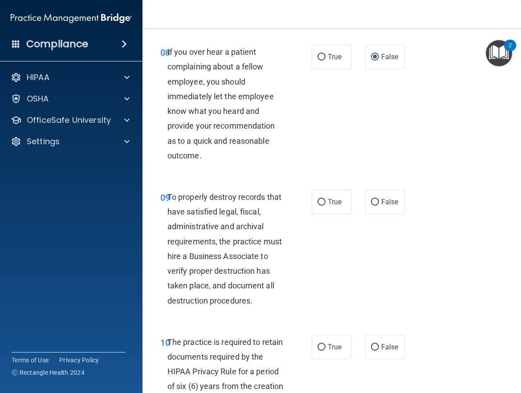
scroll to position [890, 0]
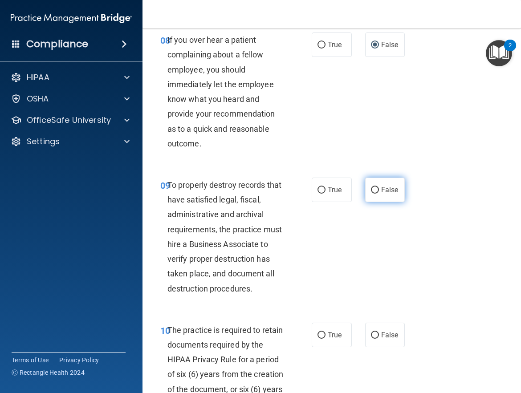
click at [371, 194] on input "False" at bounding box center [375, 190] width 8 height 7
radio input "true"
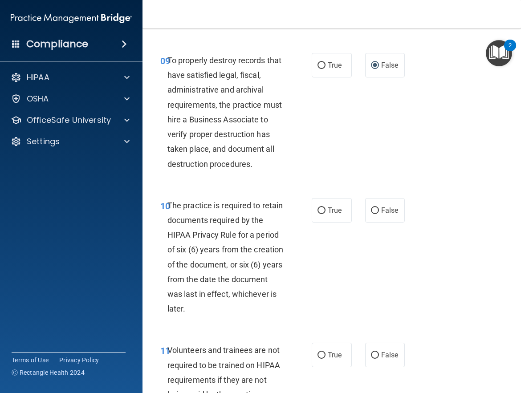
scroll to position [1024, 0]
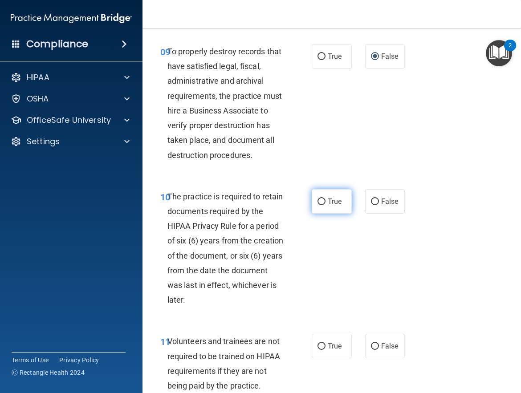
click at [318, 205] on input "True" at bounding box center [321, 202] width 8 height 7
radio input "true"
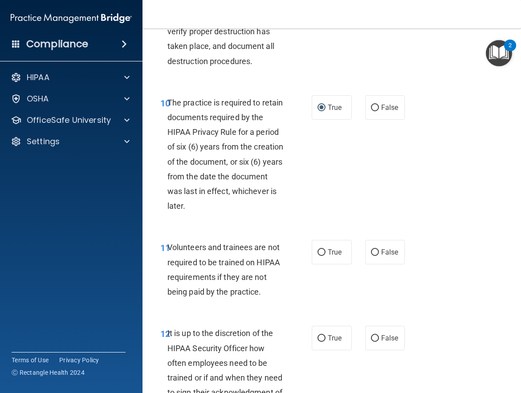
scroll to position [1157, 0]
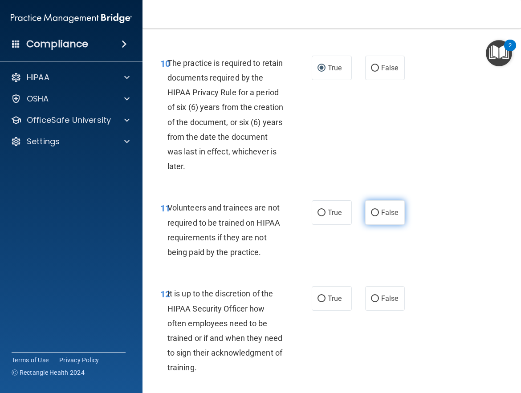
click at [373, 216] on input "False" at bounding box center [375, 213] width 8 height 7
radio input "true"
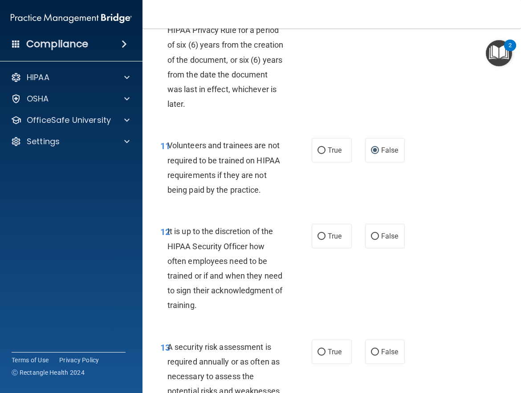
scroll to position [1246, 0]
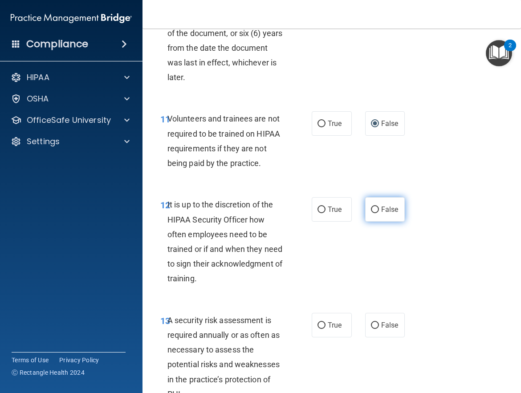
click at [371, 213] on input "False" at bounding box center [375, 210] width 8 height 7
radio input "true"
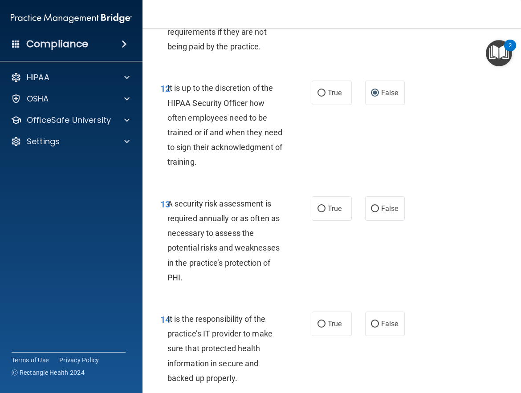
scroll to position [1380, 0]
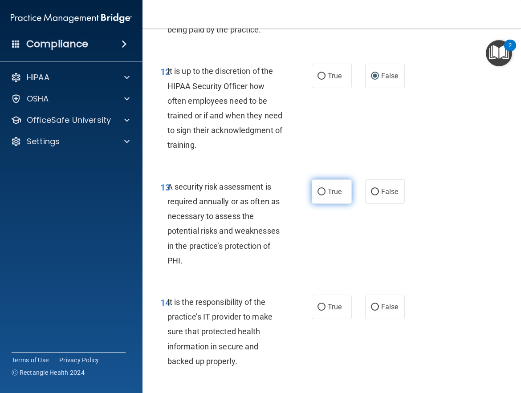
click at [317, 195] on input "True" at bounding box center [321, 192] width 8 height 7
radio input "true"
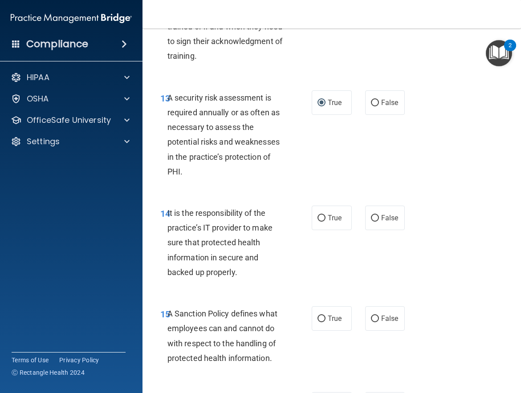
scroll to position [1513, 0]
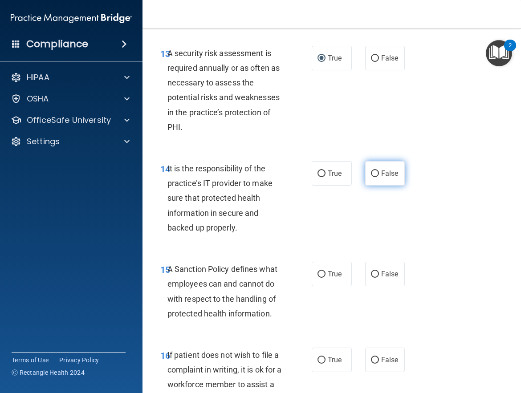
click at [371, 177] on input "False" at bounding box center [375, 173] width 8 height 7
radio input "true"
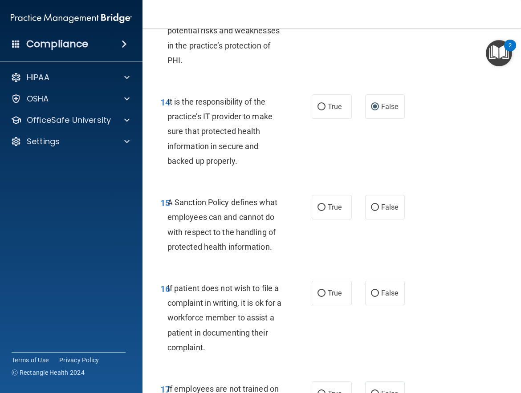
scroll to position [1602, 0]
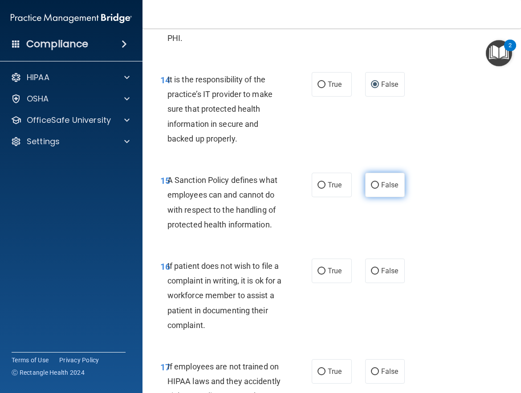
click at [373, 189] on input "False" at bounding box center [375, 185] width 8 height 7
radio input "true"
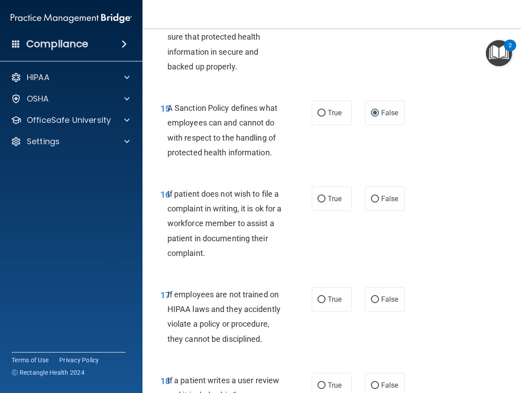
scroll to position [1691, 0]
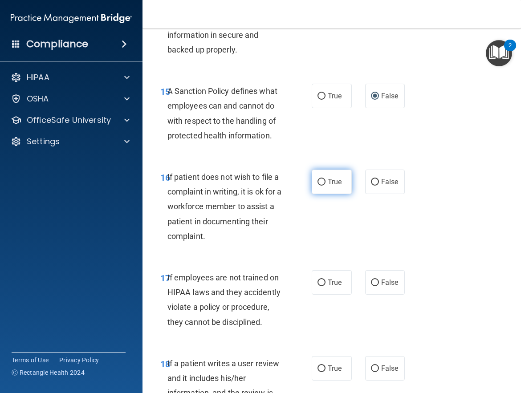
click at [320, 186] on input "True" at bounding box center [321, 182] width 8 height 7
radio input "true"
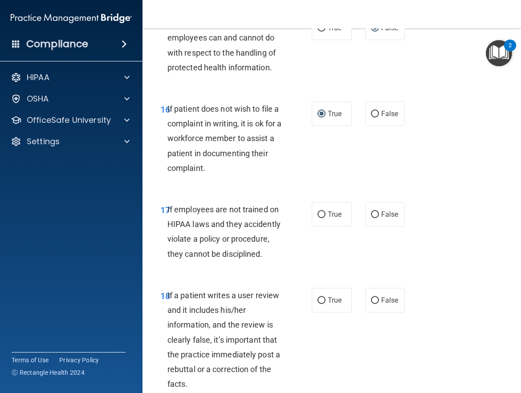
scroll to position [1780, 0]
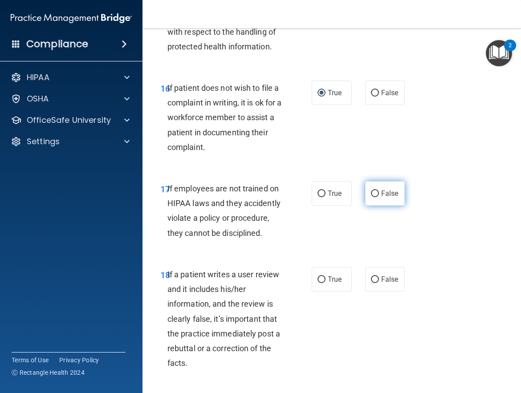
click at [371, 197] on input "False" at bounding box center [375, 193] width 8 height 7
radio input "true"
click at [371, 283] on input "False" at bounding box center [375, 279] width 8 height 7
radio input "true"
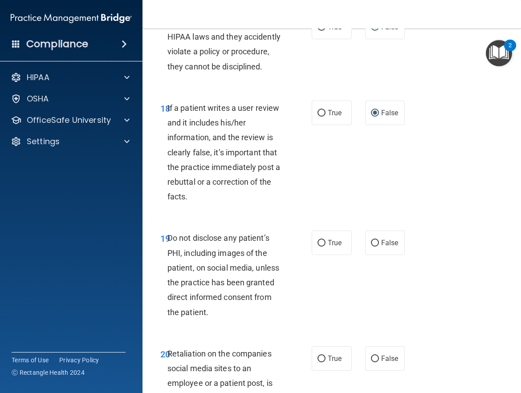
scroll to position [1958, 0]
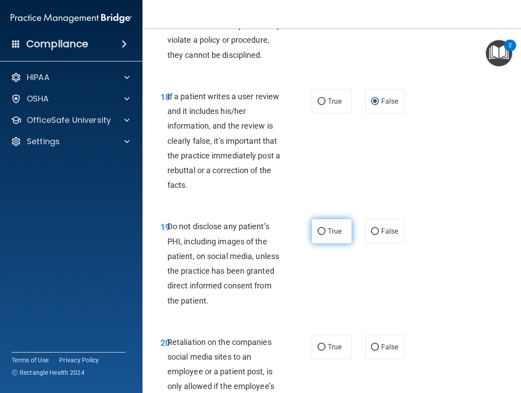
click at [318, 235] on input "True" at bounding box center [321, 231] width 8 height 7
radio input "true"
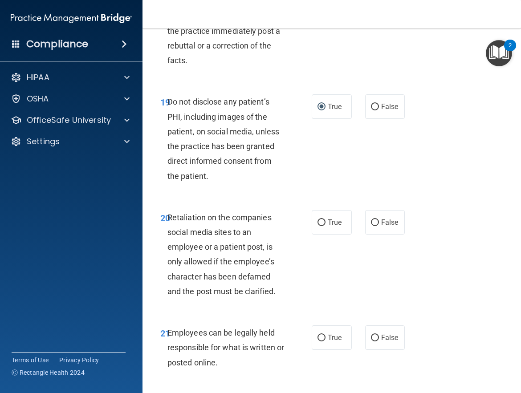
scroll to position [2092, 0]
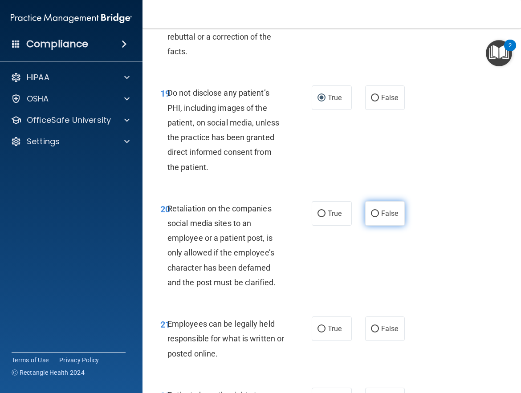
click at [371, 217] on input "False" at bounding box center [375, 214] width 8 height 7
radio input "true"
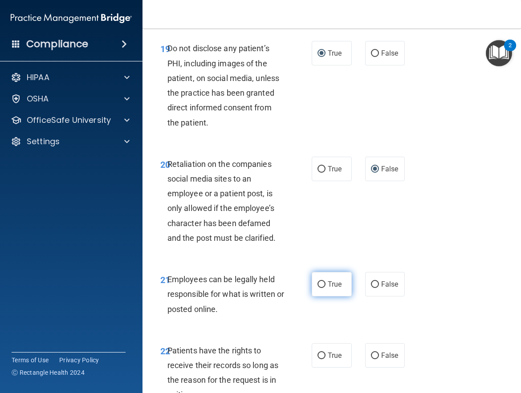
click at [318, 288] on input "True" at bounding box center [321, 284] width 8 height 7
radio input "true"
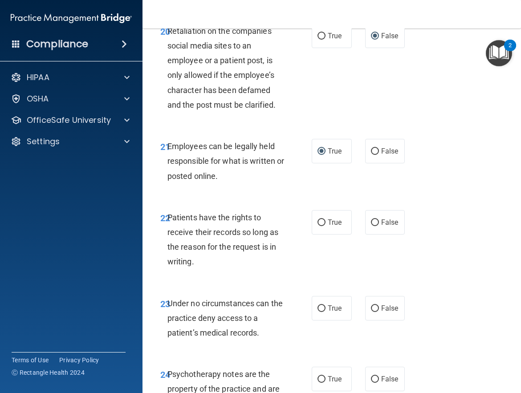
scroll to position [2270, 0]
click at [373, 226] on input "False" at bounding box center [375, 222] width 8 height 7
radio input "true"
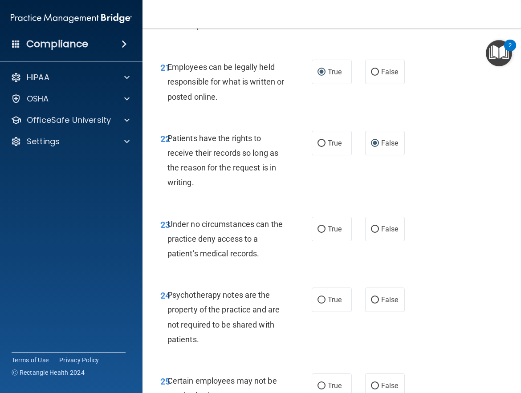
scroll to position [2359, 0]
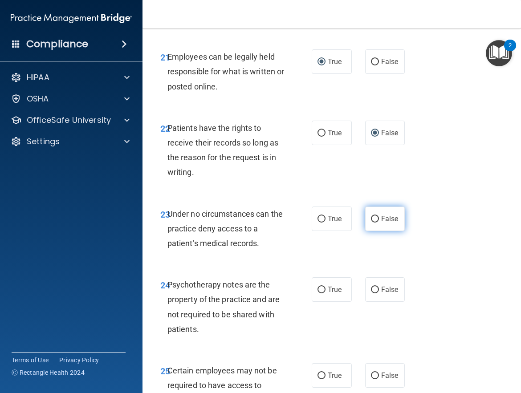
click at [372, 223] on input "False" at bounding box center [375, 219] width 8 height 7
radio input "true"
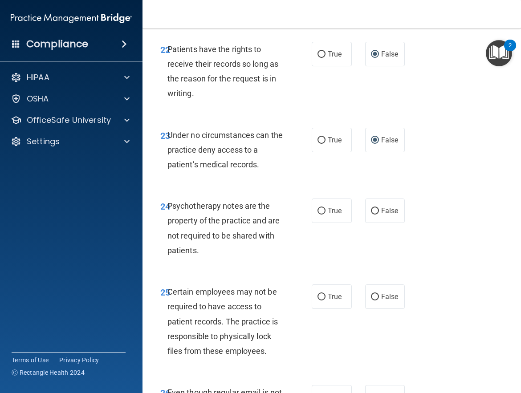
scroll to position [2448, 0]
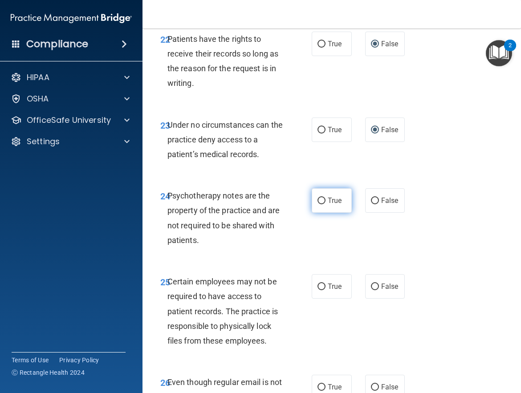
click at [317, 204] on input "True" at bounding box center [321, 201] width 8 height 7
radio input "true"
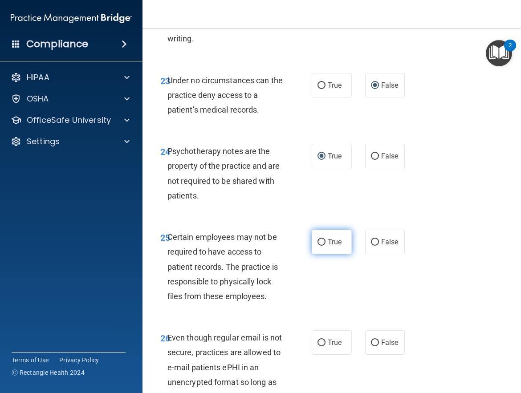
click at [319, 246] on input "True" at bounding box center [321, 242] width 8 height 7
radio input "true"
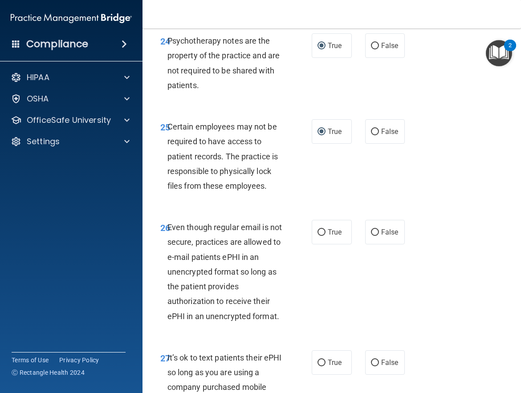
scroll to position [2626, 0]
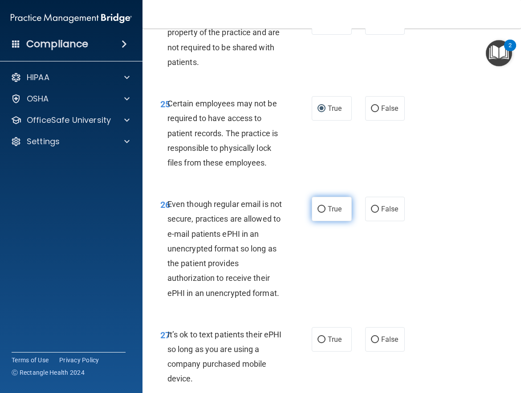
click at [318, 213] on input "True" at bounding box center [321, 209] width 8 height 7
radio input "true"
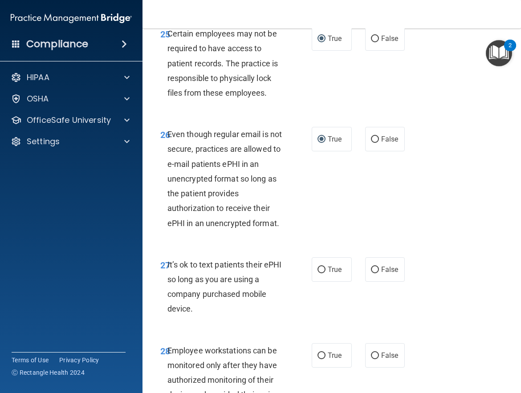
scroll to position [2715, 0]
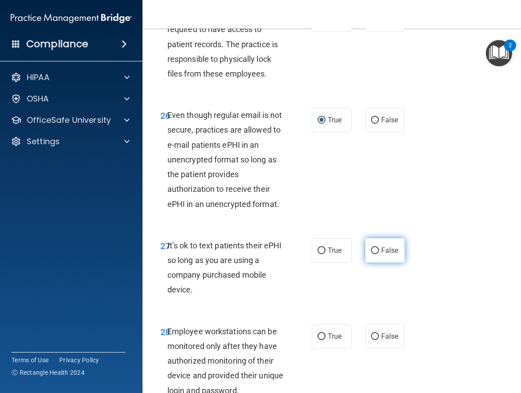
click at [371, 254] on input "False" at bounding box center [375, 250] width 8 height 7
radio input "true"
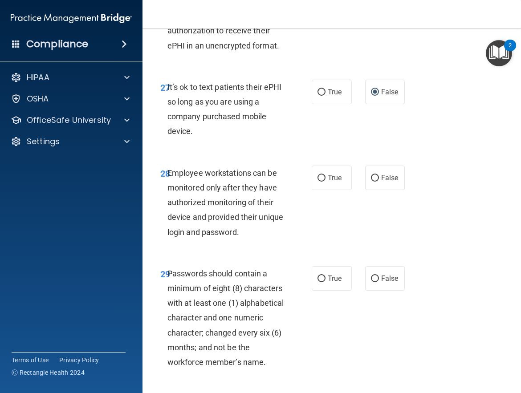
scroll to position [2893, 0]
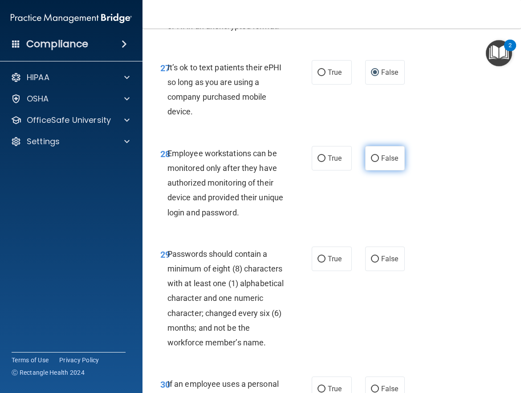
click at [373, 162] on input "False" at bounding box center [375, 158] width 8 height 7
radio input "true"
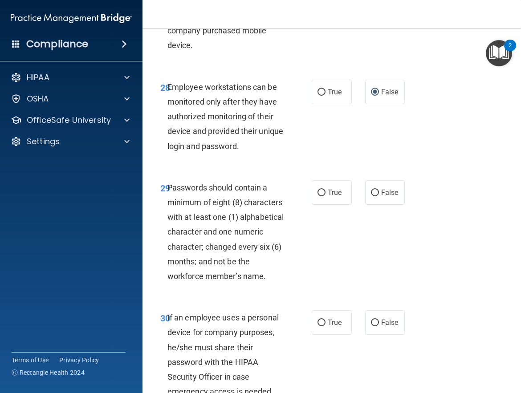
scroll to position [2982, 0]
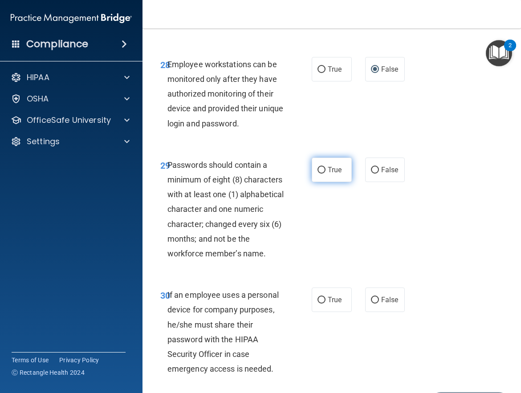
click at [320, 174] on input "True" at bounding box center [321, 170] width 8 height 7
radio input "true"
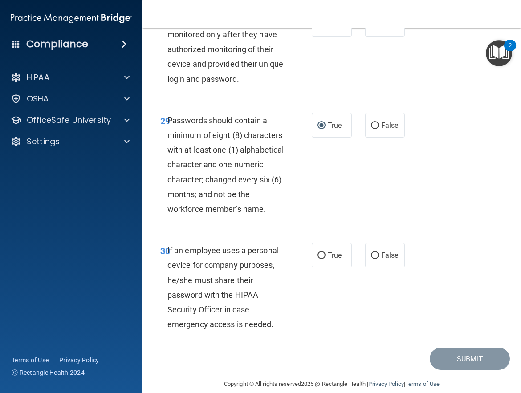
scroll to position [3071, 0]
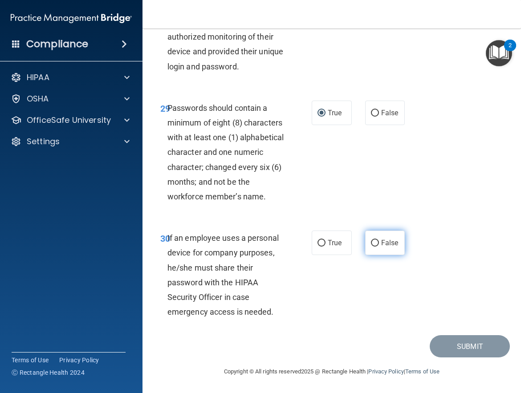
click at [371, 247] on input "False" at bounding box center [375, 243] width 8 height 7
radio input "true"
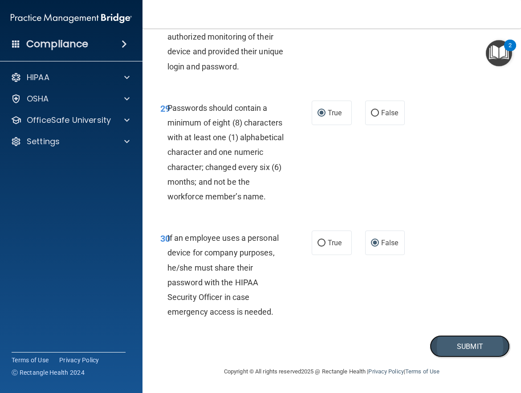
click at [464, 358] on button "Submit" at bounding box center [469, 346] width 80 height 23
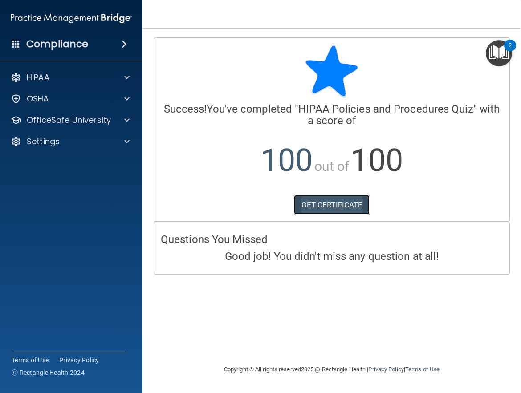
click at [332, 201] on link "GET CERTIFICATE" at bounding box center [332, 205] width 76 height 20
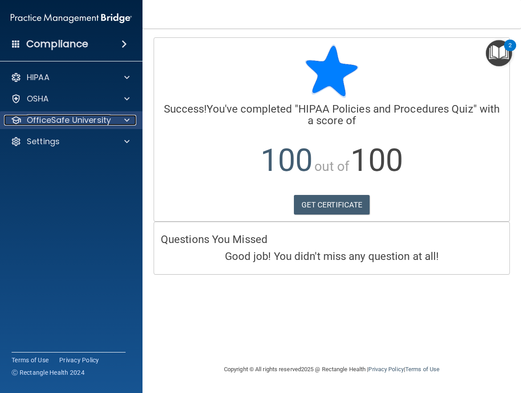
click at [128, 121] on span at bounding box center [126, 120] width 5 height 11
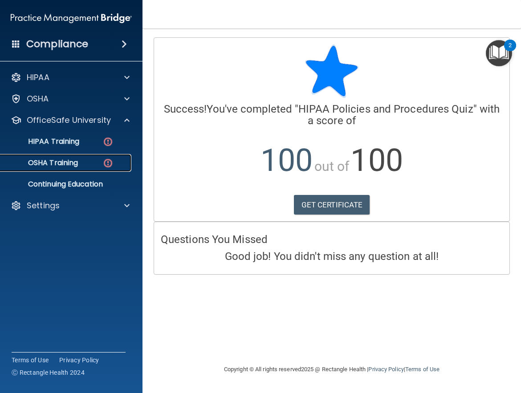
click at [104, 162] on img at bounding box center [107, 163] width 11 height 11
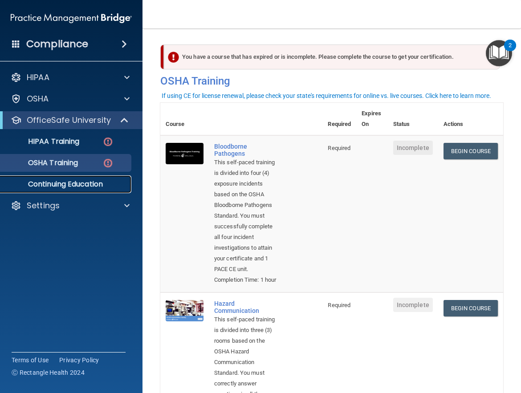
click at [101, 178] on link "Continuing Education" at bounding box center [61, 184] width 140 height 18
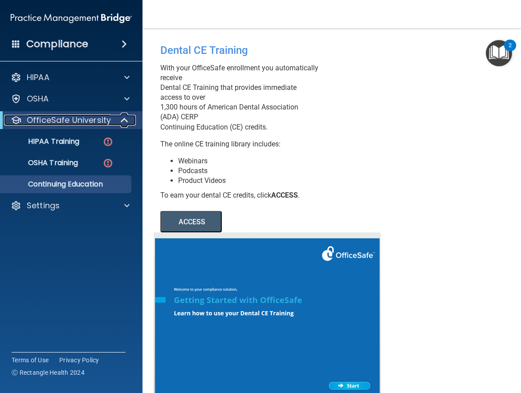
click at [126, 119] on span at bounding box center [126, 120] width 8 height 11
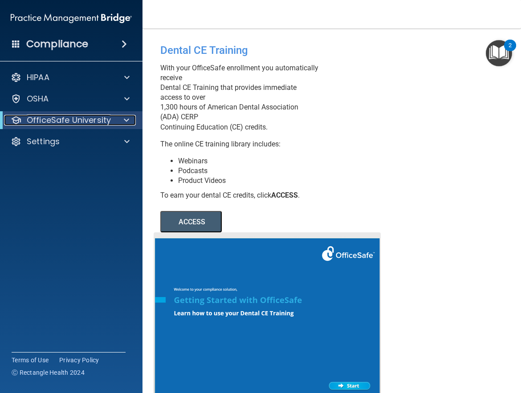
click at [126, 120] on span at bounding box center [126, 120] width 5 height 11
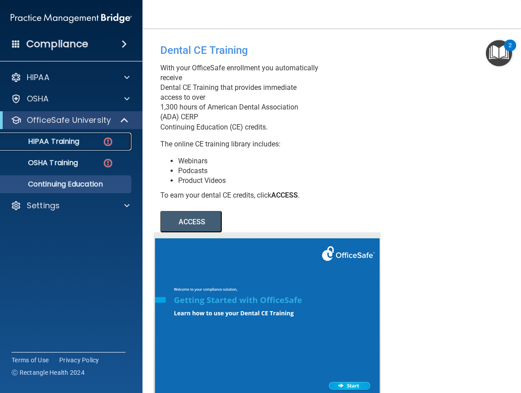
click at [105, 140] on img at bounding box center [107, 141] width 11 height 11
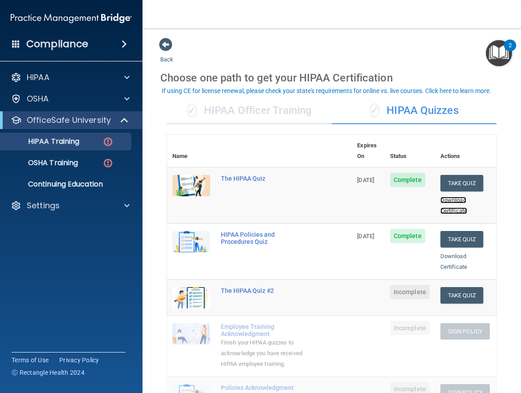
click at [442, 197] on link "Download Certificate" at bounding box center [453, 205] width 27 height 17
click at [444, 287] on button "Take Quiz" at bounding box center [461, 295] width 43 height 16
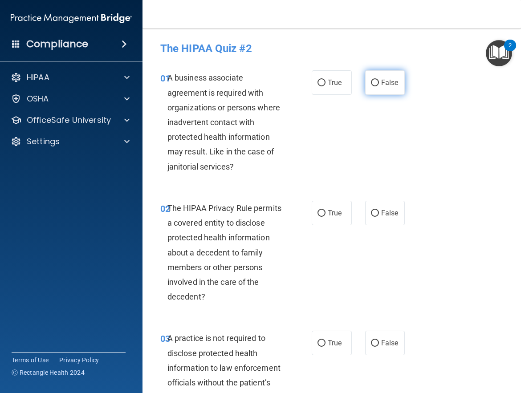
click at [373, 83] on input "False" at bounding box center [375, 83] width 8 height 7
radio input "true"
click at [317, 215] on input "True" at bounding box center [321, 213] width 8 height 7
radio input "true"
click at [371, 345] on input "False" at bounding box center [375, 343] width 8 height 7
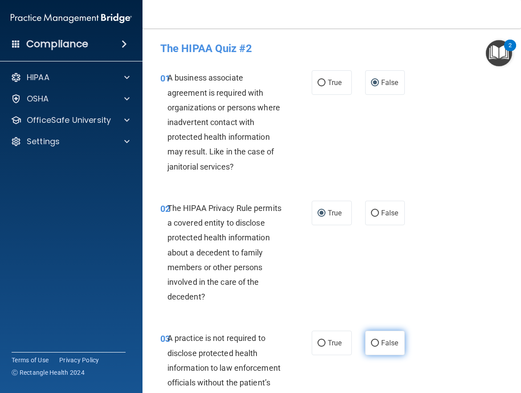
radio input "true"
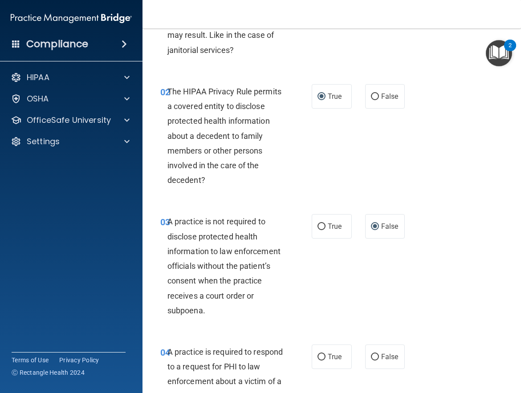
scroll to position [134, 0]
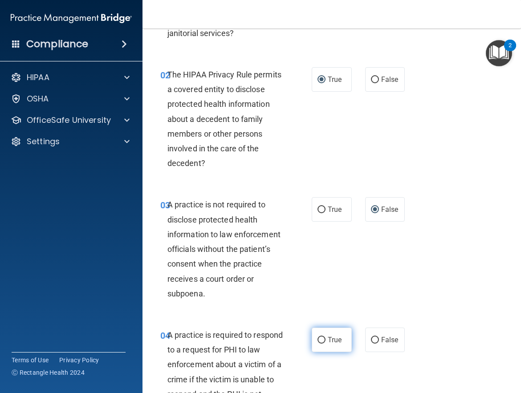
click at [320, 340] on input "True" at bounding box center [321, 340] width 8 height 7
radio input "true"
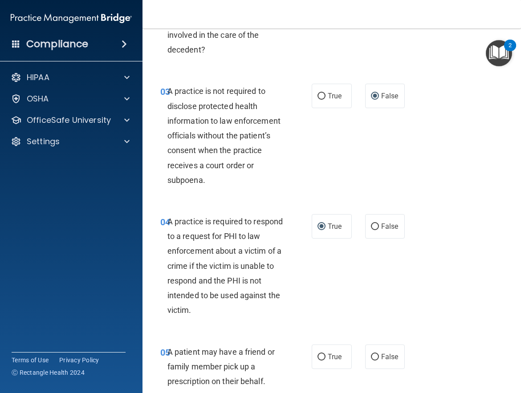
scroll to position [267, 0]
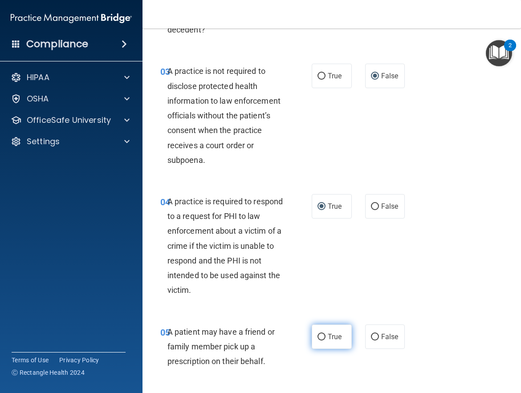
click at [319, 337] on input "True" at bounding box center [321, 337] width 8 height 7
radio input "true"
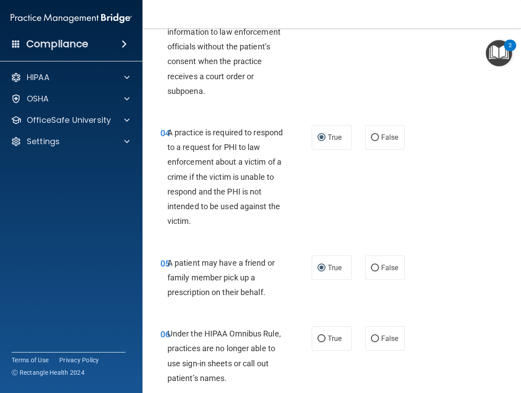
scroll to position [356, 0]
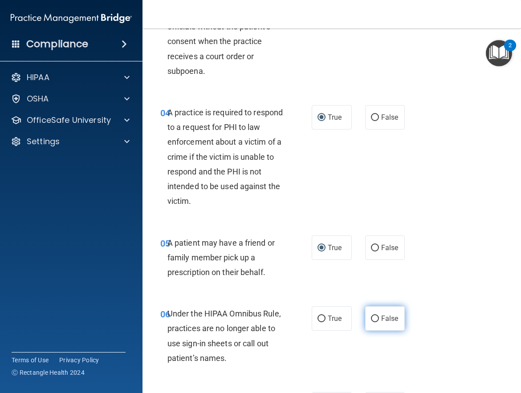
click at [371, 320] on input "False" at bounding box center [375, 319] width 8 height 7
radio input "true"
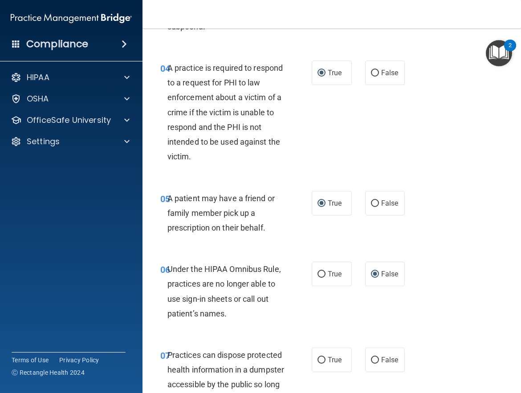
scroll to position [445, 0]
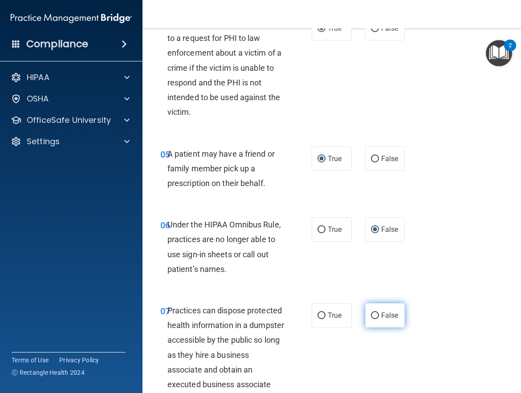
click at [374, 316] on input "False" at bounding box center [375, 315] width 8 height 7
radio input "true"
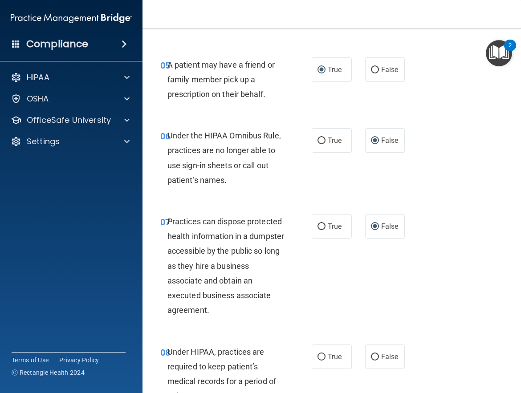
scroll to position [579, 0]
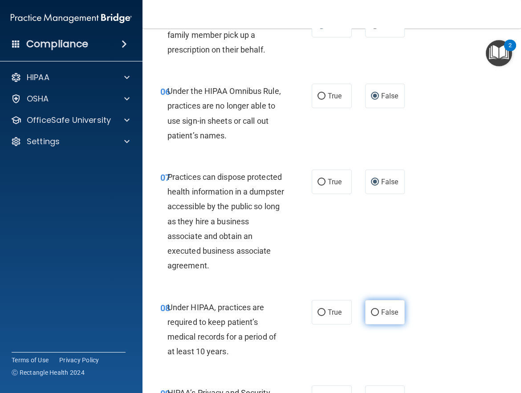
click at [373, 312] on input "False" at bounding box center [375, 312] width 8 height 7
radio input "true"
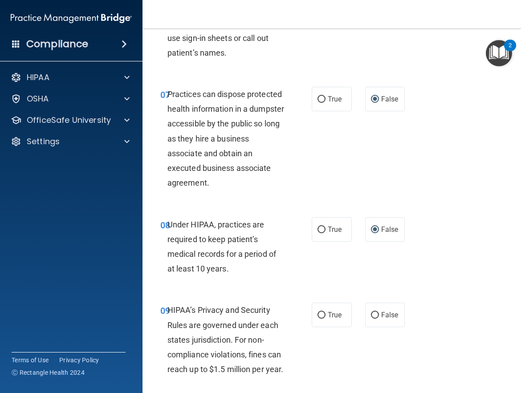
scroll to position [668, 0]
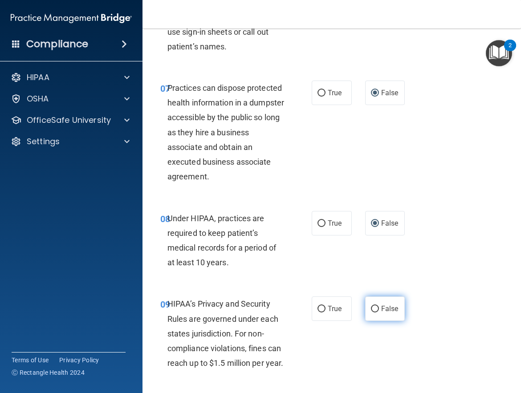
click at [372, 310] on input "False" at bounding box center [375, 309] width 8 height 7
radio input "true"
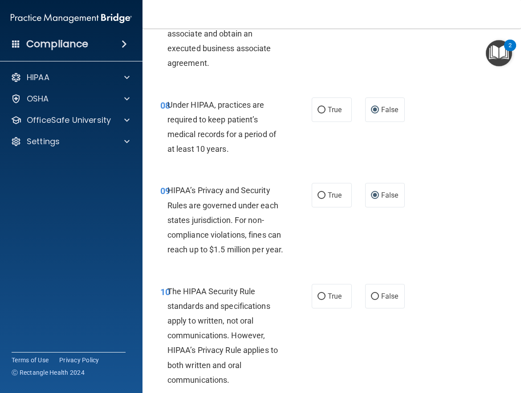
scroll to position [801, 0]
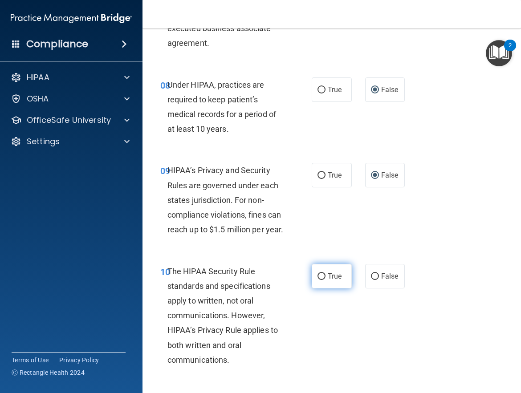
click at [318, 280] on input "True" at bounding box center [321, 276] width 8 height 7
radio input "true"
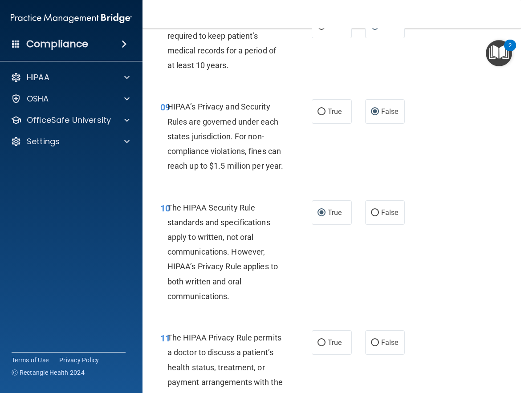
scroll to position [890, 0]
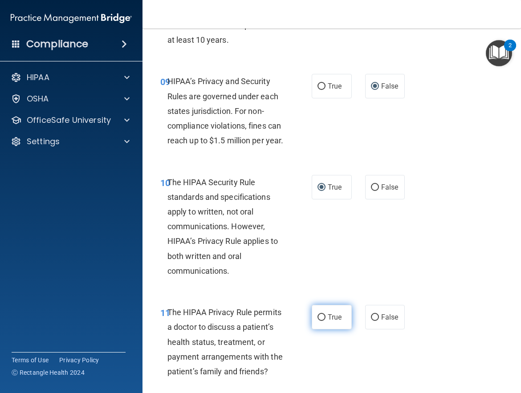
click at [320, 321] on input "True" at bounding box center [321, 317] width 8 height 7
radio input "true"
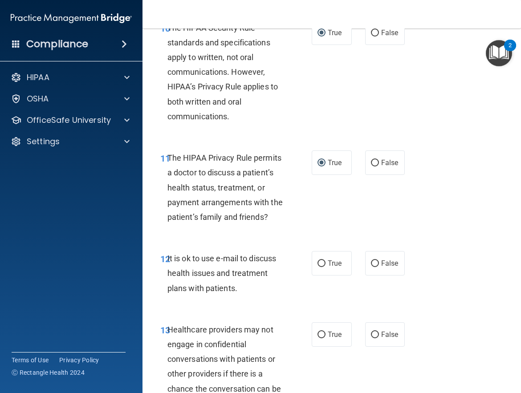
scroll to position [1068, 0]
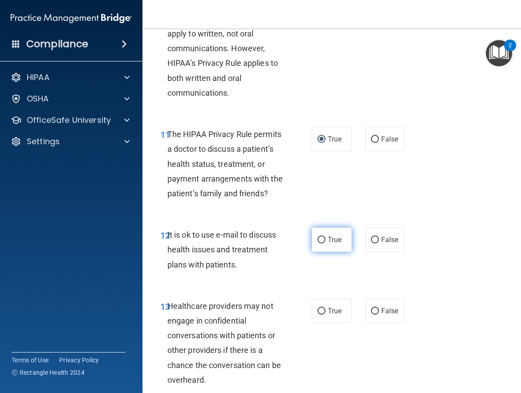
click at [318, 243] on input "True" at bounding box center [321, 240] width 8 height 7
radio input "true"
click at [372, 315] on input "False" at bounding box center [375, 311] width 8 height 7
radio input "true"
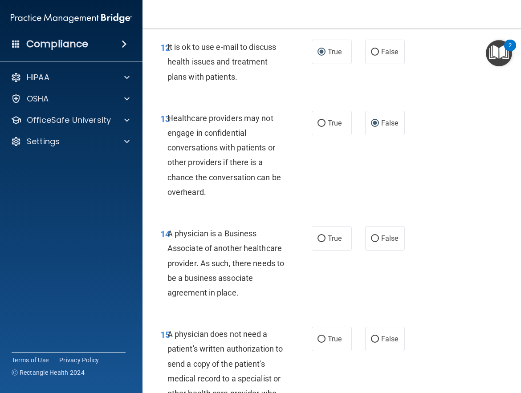
scroll to position [1291, 0]
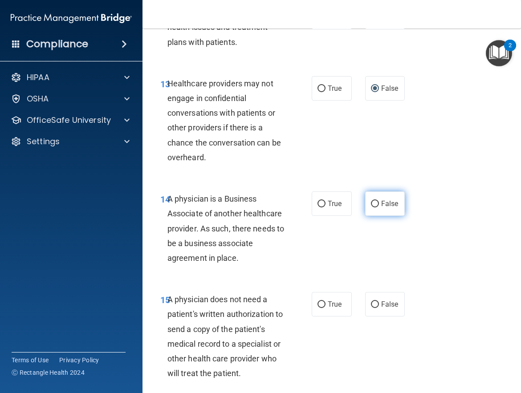
click at [371, 207] on input "False" at bounding box center [375, 204] width 8 height 7
radio input "true"
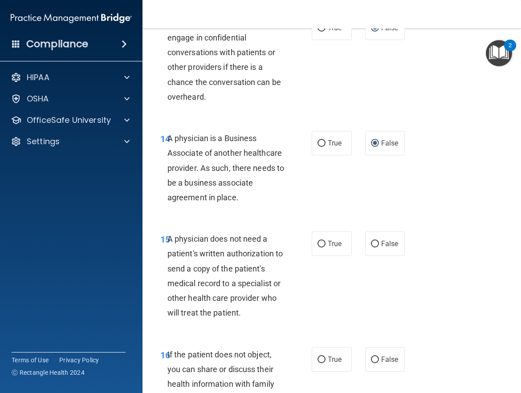
scroll to position [1380, 0]
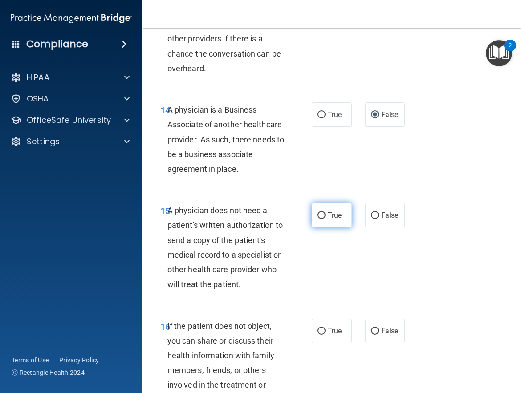
click at [318, 219] on input "True" at bounding box center [321, 215] width 8 height 7
radio input "true"
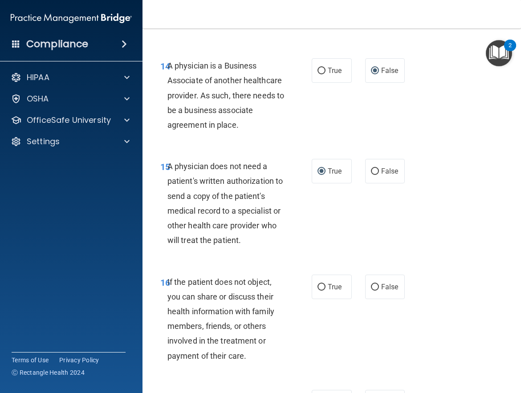
scroll to position [1424, 0]
click at [320, 290] on input "True" at bounding box center [321, 287] width 8 height 7
radio input "true"
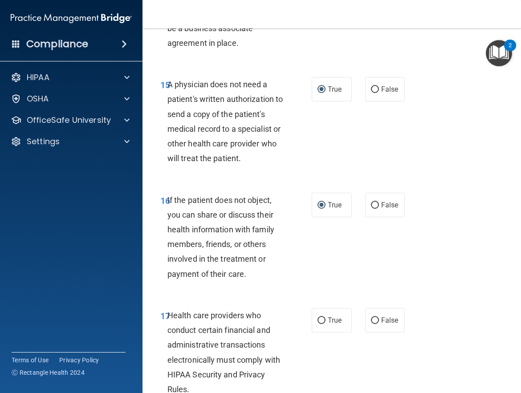
scroll to position [1513, 0]
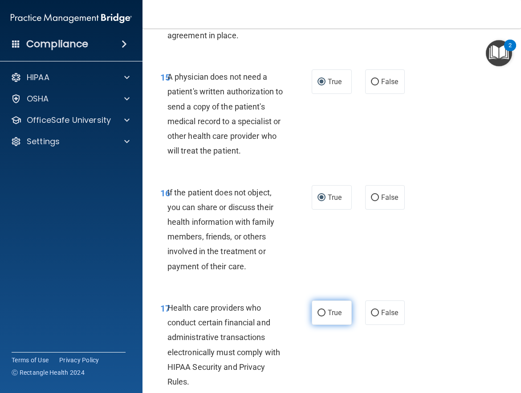
click at [319, 316] on input "True" at bounding box center [321, 313] width 8 height 7
radio input "true"
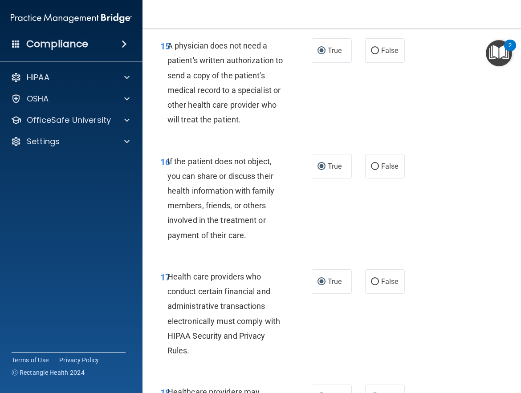
scroll to position [1602, 0]
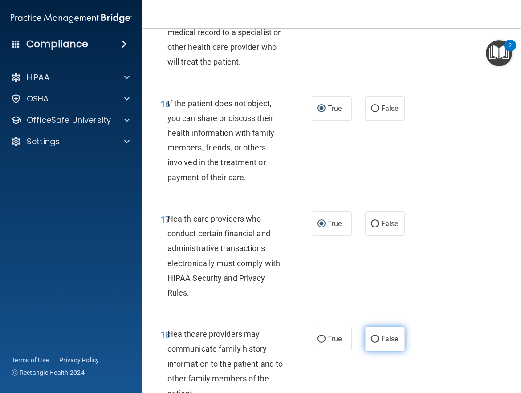
click at [371, 343] on input "False" at bounding box center [375, 339] width 8 height 7
radio input "true"
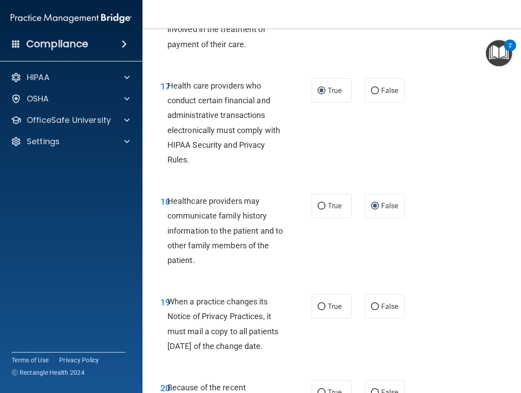
scroll to position [1736, 0]
click at [371, 310] on input "False" at bounding box center [375, 306] width 8 height 7
radio input "true"
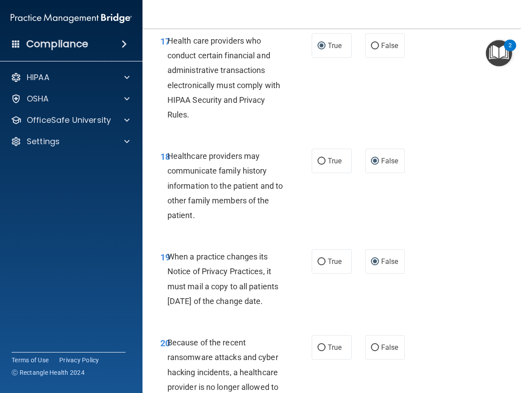
scroll to position [1825, 0]
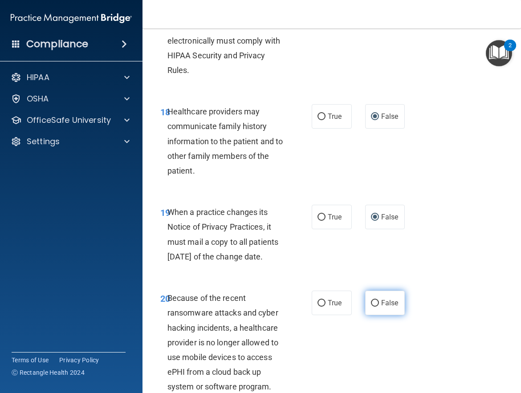
click at [373, 307] on input "False" at bounding box center [375, 303] width 8 height 7
radio input "true"
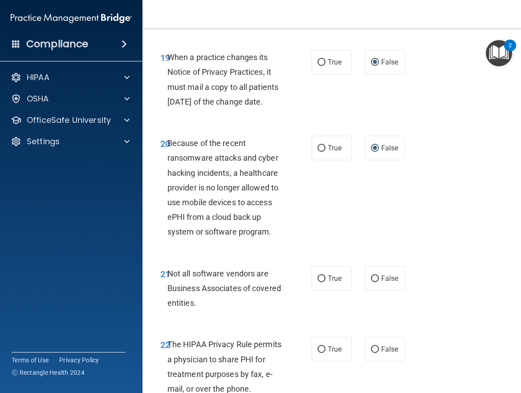
scroll to position [2003, 0]
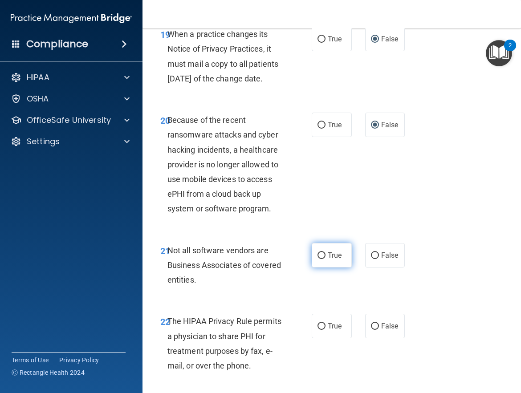
click at [319, 259] on input "True" at bounding box center [321, 255] width 8 height 7
radio input "true"
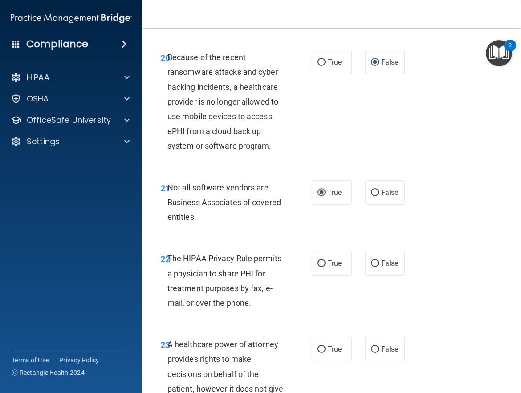
scroll to position [2092, 0]
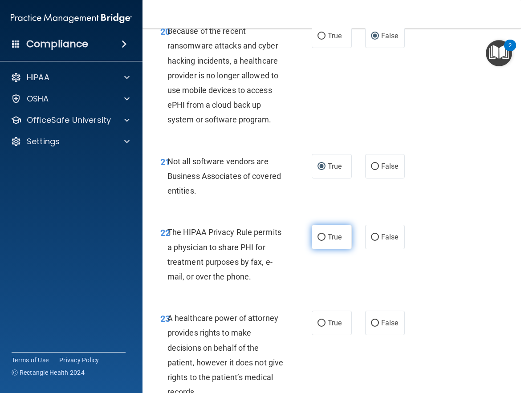
click at [319, 241] on input "True" at bounding box center [321, 237] width 8 height 7
radio input "true"
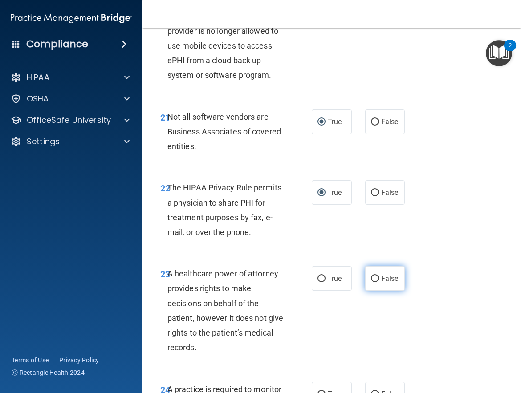
click at [371, 282] on input "False" at bounding box center [375, 279] width 8 height 7
radio input "true"
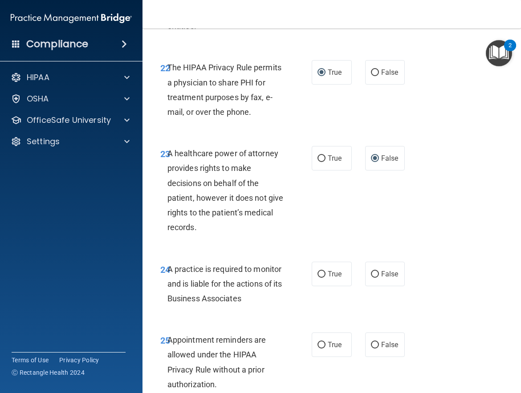
scroll to position [2270, 0]
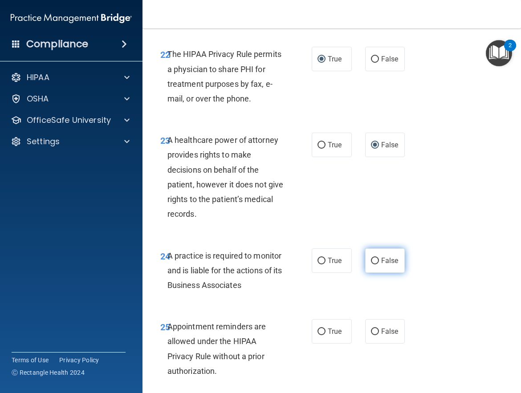
click at [371, 264] on input "False" at bounding box center [375, 261] width 8 height 7
radio input "true"
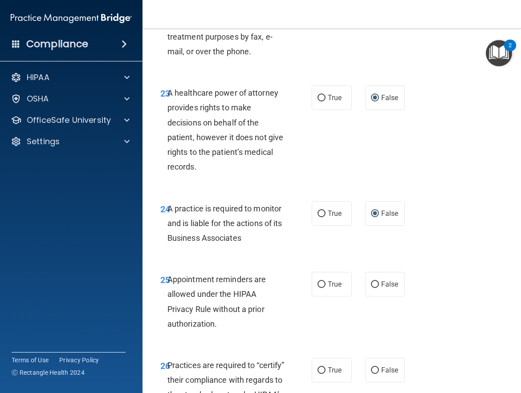
scroll to position [2359, 0]
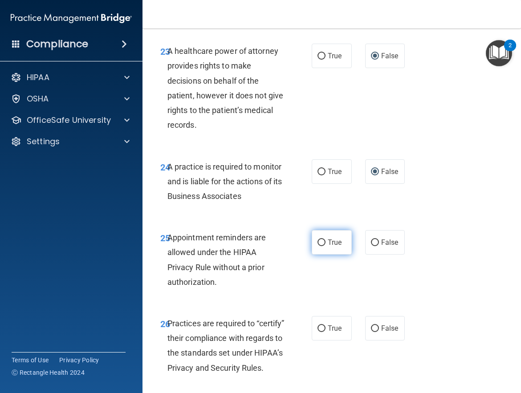
click at [320, 246] on input "True" at bounding box center [321, 242] width 8 height 7
radio input "true"
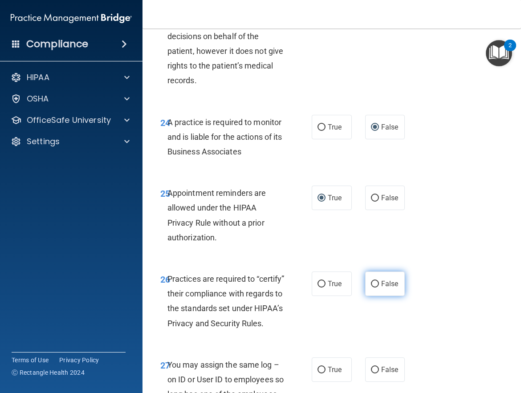
click at [371, 288] on input "False" at bounding box center [375, 284] width 8 height 7
radio input "true"
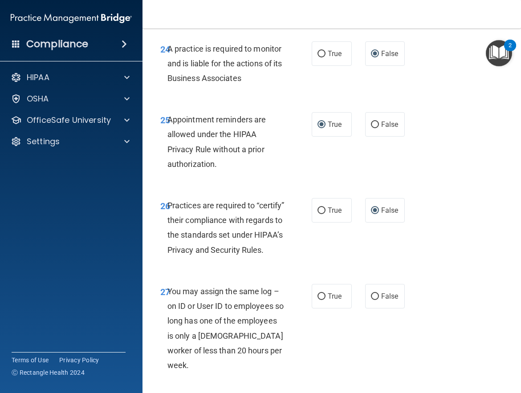
scroll to position [2492, 0]
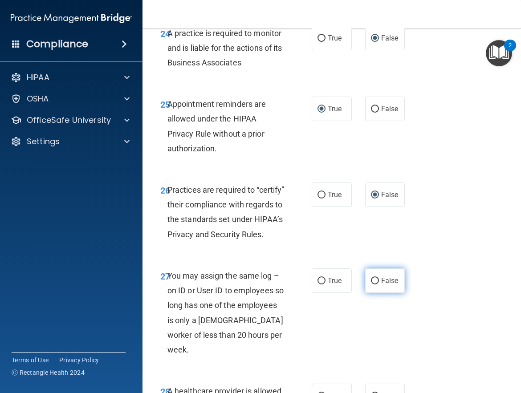
click at [371, 284] on input "False" at bounding box center [375, 281] width 8 height 7
radio input "true"
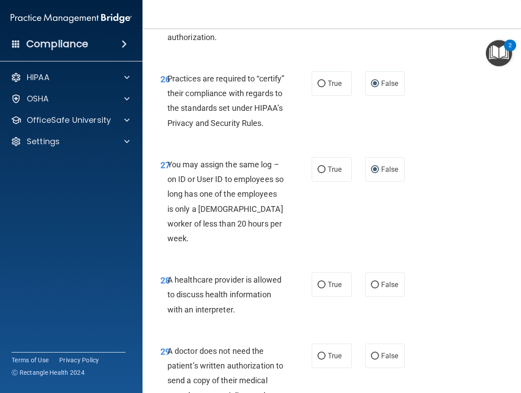
scroll to position [2626, 0]
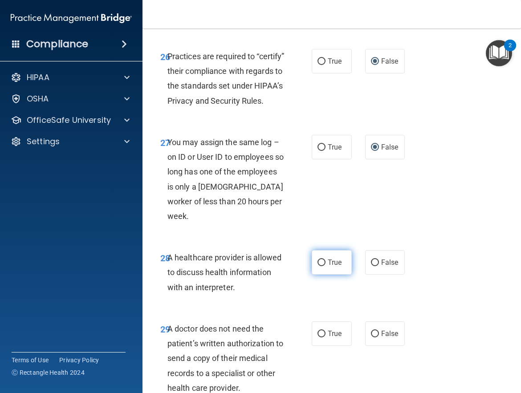
click at [319, 266] on input "True" at bounding box center [321, 262] width 8 height 7
radio input "true"
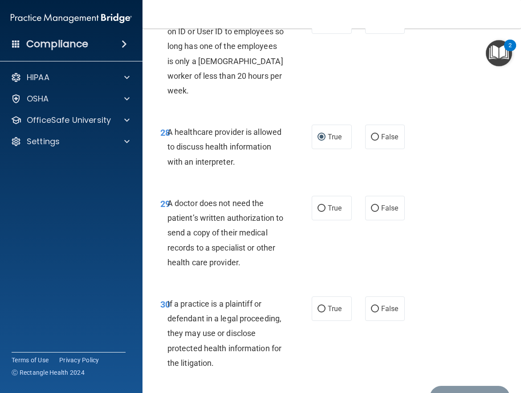
scroll to position [2759, 0]
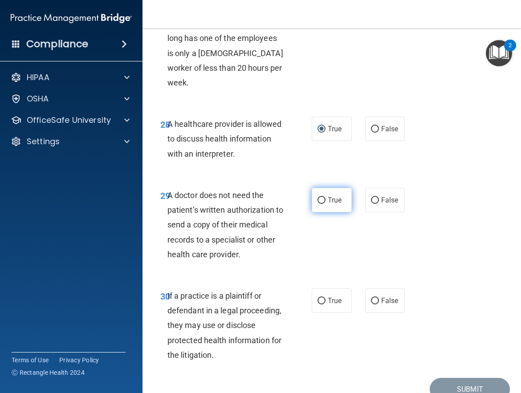
click at [319, 204] on input "True" at bounding box center [321, 200] width 8 height 7
radio input "true"
click at [320, 304] on input "True" at bounding box center [321, 301] width 8 height 7
radio input "true"
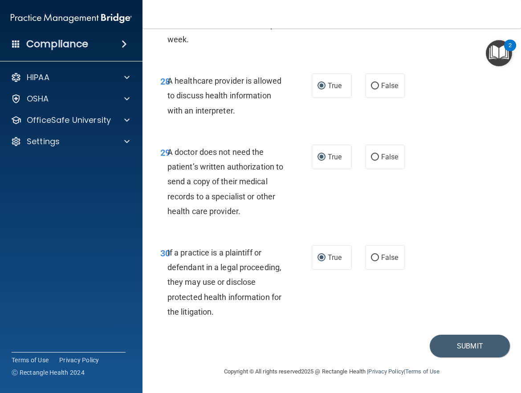
scroll to position [2861, 0]
click at [450, 345] on button "Submit" at bounding box center [469, 346] width 80 height 23
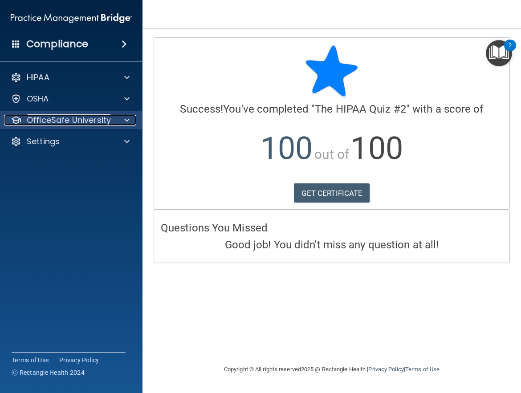
click at [126, 119] on span at bounding box center [126, 120] width 5 height 11
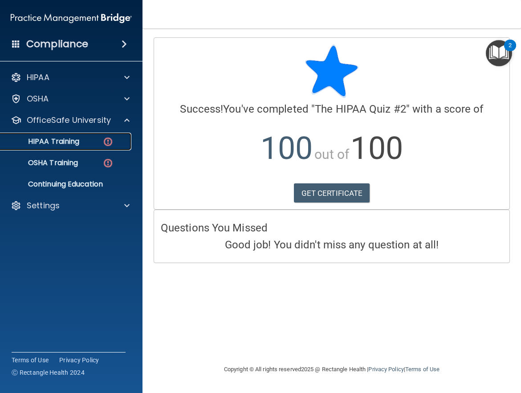
click at [87, 142] on div "HIPAA Training" at bounding box center [67, 141] width 122 height 9
